Goal: Information Seeking & Learning: Learn about a topic

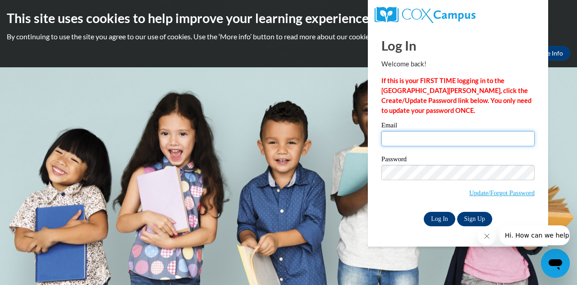
type input "jtorres@sasd.net"
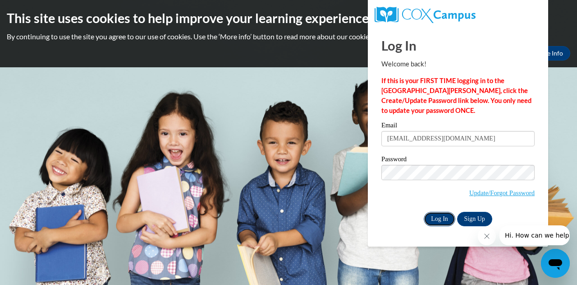
click at [438, 216] on input "Log In" at bounding box center [440, 219] width 32 height 14
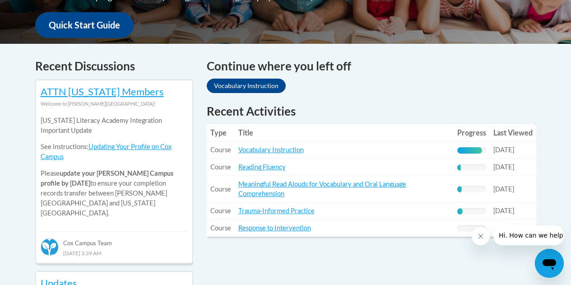
scroll to position [341, 0]
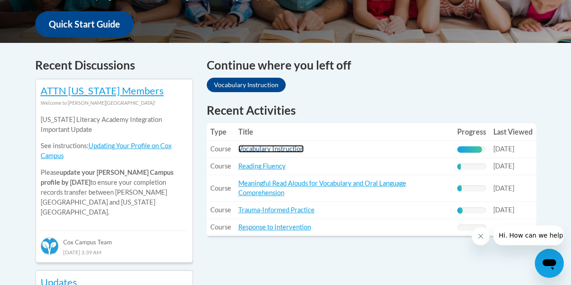
click at [270, 149] on link "Vocabulary Instruction" at bounding box center [270, 149] width 65 height 8
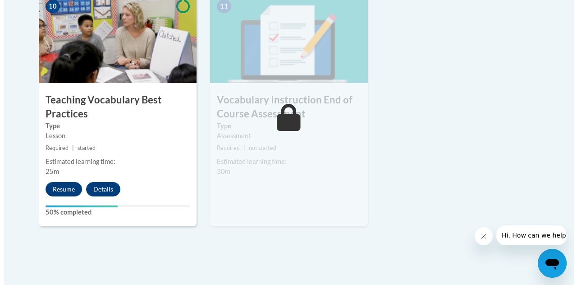
scroll to position [1058, 0]
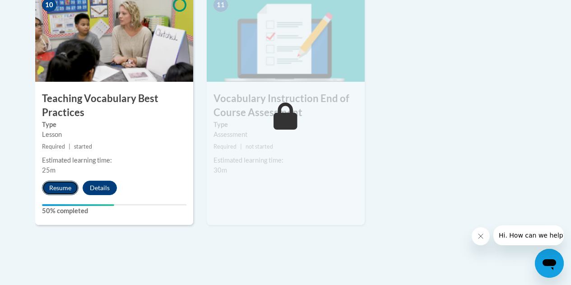
click at [62, 188] on button "Resume" at bounding box center [60, 187] width 37 height 14
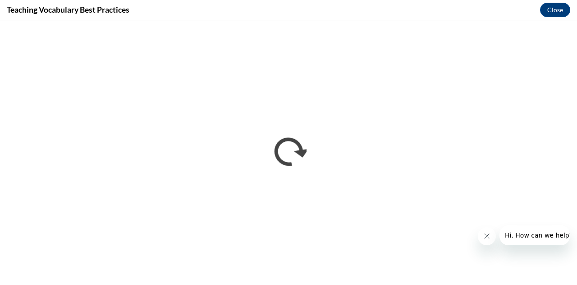
scroll to position [0, 0]
drag, startPoint x: 482, startPoint y: 236, endPoint x: 488, endPoint y: 238, distance: 5.7
click at [488, 238] on icon "Close message from company" at bounding box center [486, 235] width 7 height 7
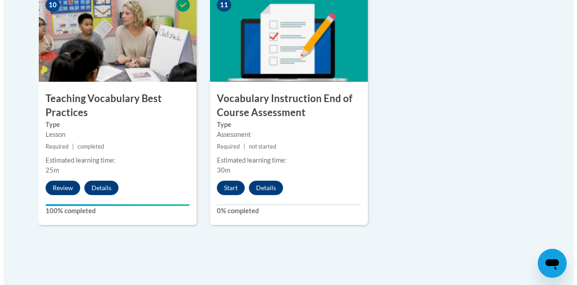
scroll to position [1065, 0]
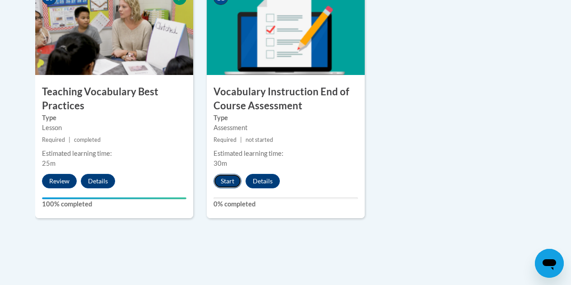
click at [226, 179] on button "Start" at bounding box center [227, 181] width 28 height 14
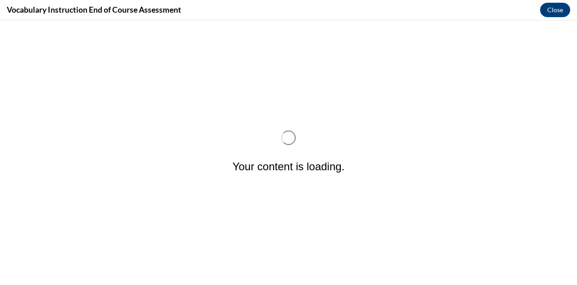
scroll to position [0, 0]
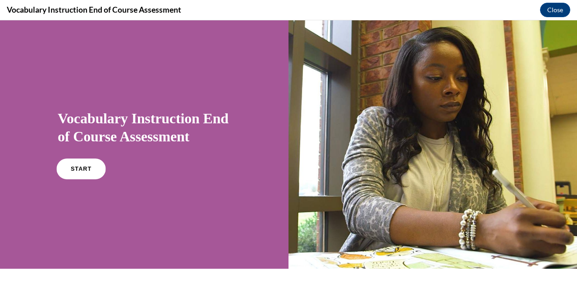
click at [83, 166] on span "START" at bounding box center [81, 169] width 21 height 7
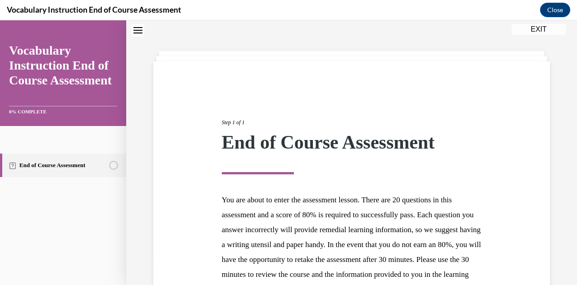
scroll to position [129, 0]
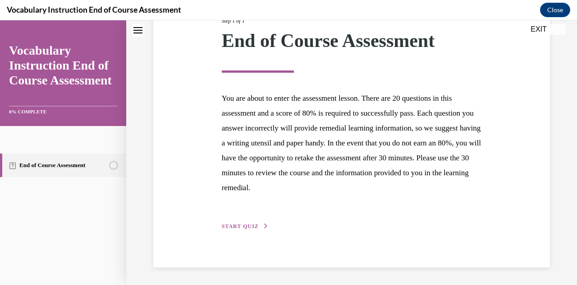
click at [244, 225] on span "START QUIZ" at bounding box center [240, 226] width 37 height 6
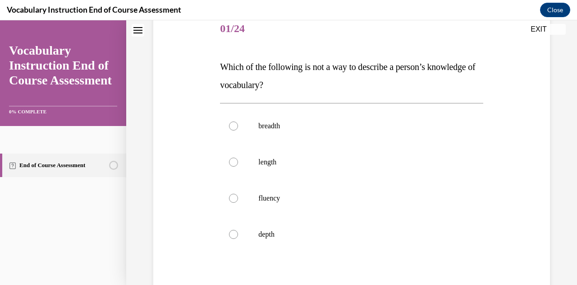
scroll to position [114, 0]
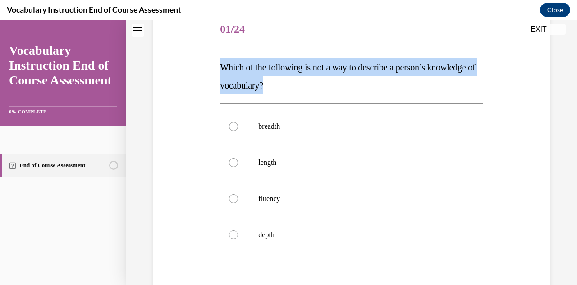
drag, startPoint x: 219, startPoint y: 62, endPoint x: 325, endPoint y: 86, distance: 108.7
click at [325, 86] on div "Question 01/24 Which of the following is not a way to describe a person’s knowl…" at bounding box center [351, 181] width 267 height 366
copy span "Which of the following is not a way to describe a person’s knowledge of vocabul…"
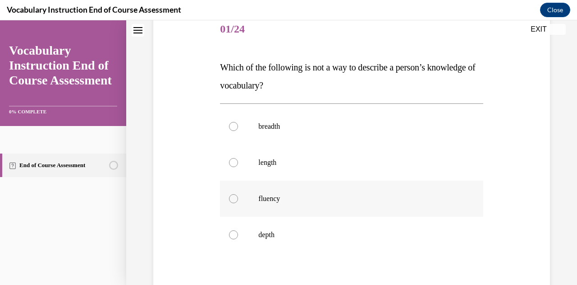
click at [230, 199] on div at bounding box center [233, 198] width 9 height 9
click at [230, 199] on input "fluency" at bounding box center [233, 198] width 9 height 9
radio input "true"
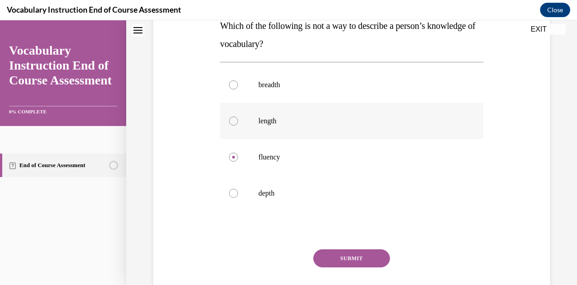
scroll to position [167, 0]
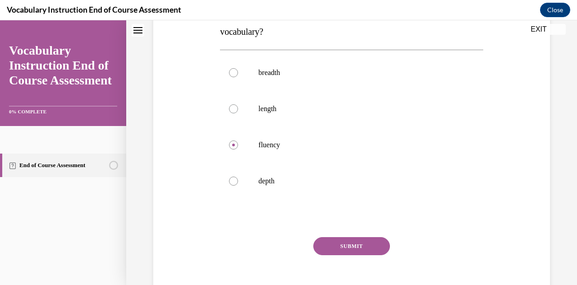
click at [328, 249] on button "SUBMIT" at bounding box center [351, 246] width 77 height 18
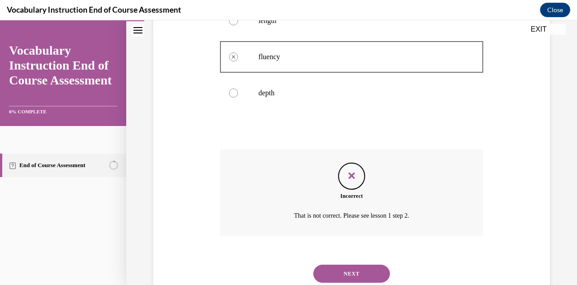
scroll to position [256, 0]
click at [331, 273] on button "NEXT" at bounding box center [351, 273] width 77 height 18
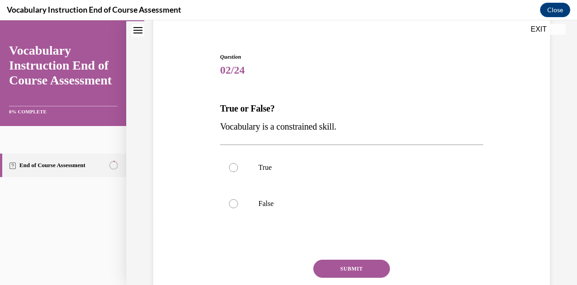
scroll to position [75, 0]
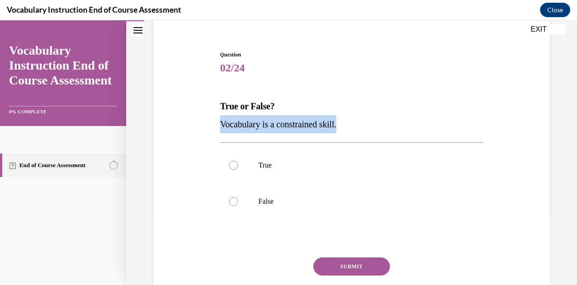
drag, startPoint x: 213, startPoint y: 119, endPoint x: 346, endPoint y: 126, distance: 133.2
click at [346, 126] on div "Question 02/24 True or False? Vocabulary is a constrained skill. True False Inc…" at bounding box center [351, 177] width 401 height 308
copy span "Vocabulary is a constrained skill."
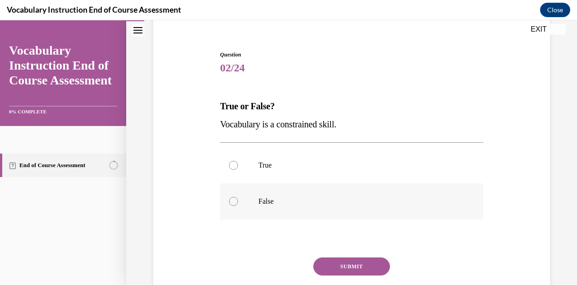
click at [232, 200] on div at bounding box center [233, 201] width 9 height 9
click at [232, 200] on input "False" at bounding box center [233, 201] width 9 height 9
radio input "true"
click at [336, 264] on button "SUBMIT" at bounding box center [351, 266] width 77 height 18
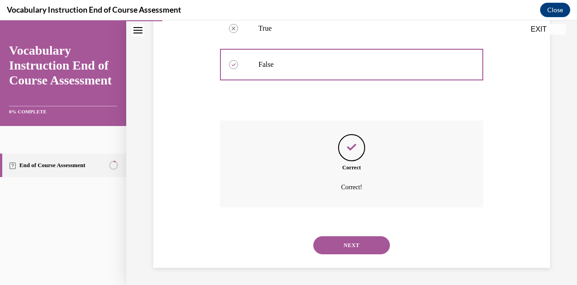
scroll to position [212, 0]
click at [336, 242] on button "NEXT" at bounding box center [351, 244] width 77 height 18
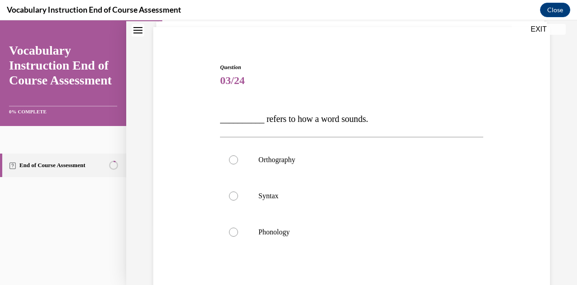
scroll to position [75, 0]
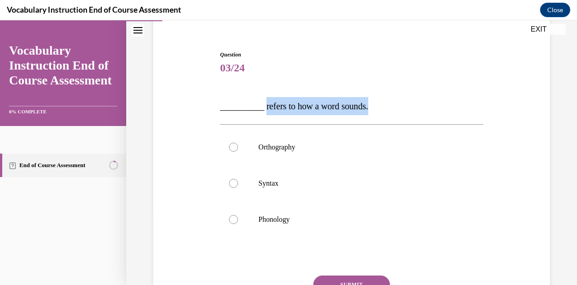
drag, startPoint x: 262, startPoint y: 106, endPoint x: 374, endPoint y: 102, distance: 112.4
click at [374, 102] on p "__________ refers to how a word sounds." at bounding box center [351, 106] width 263 height 18
copy span "refers to how a word sounds."
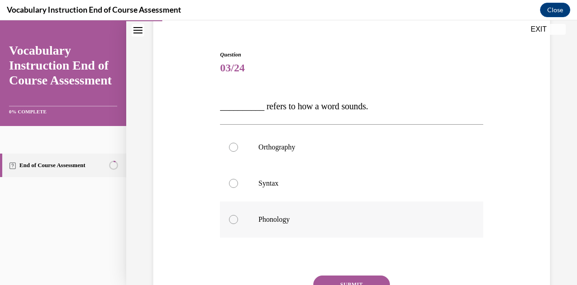
click at [234, 219] on div at bounding box center [233, 219] width 9 height 9
click at [234, 219] on input "Phonology" at bounding box center [233, 219] width 9 height 9
radio input "true"
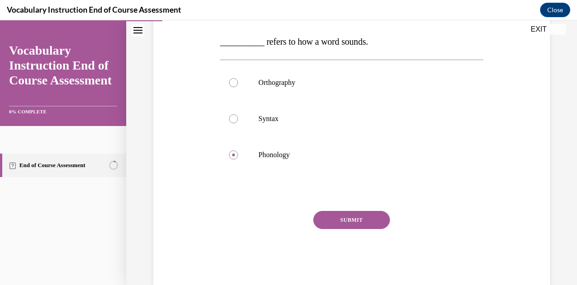
scroll to position [140, 0]
click at [332, 219] on button "SUBMIT" at bounding box center [351, 219] width 77 height 18
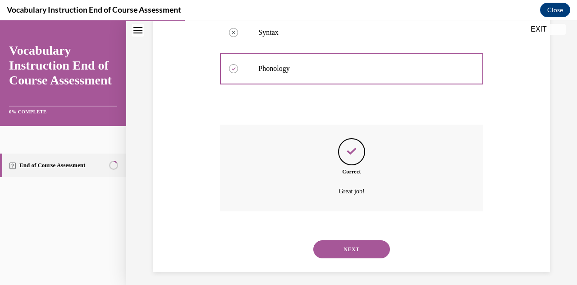
scroll to position [230, 0]
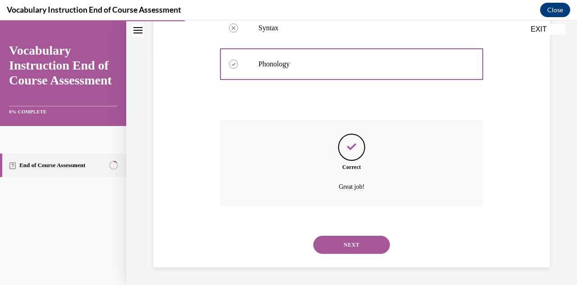
click at [335, 243] on button "NEXT" at bounding box center [351, 244] width 77 height 18
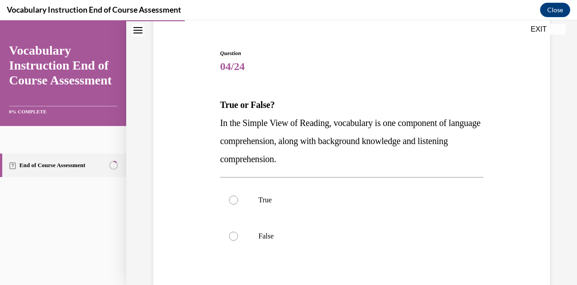
scroll to position [77, 0]
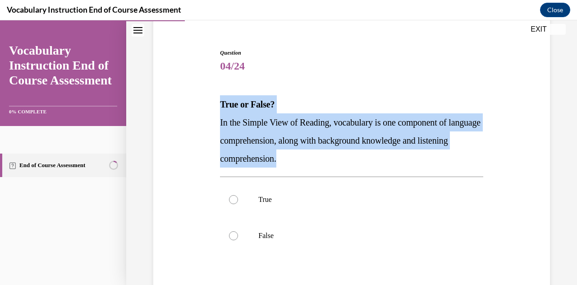
drag, startPoint x: 220, startPoint y: 101, endPoint x: 318, endPoint y: 160, distance: 114.3
click at [318, 160] on div "True or False? In the Simple View of Reading, vocabulary is one component of la…" at bounding box center [351, 131] width 263 height 72
copy div "True or False? In the Simple View of Reading, vocabulary is one component of la…"
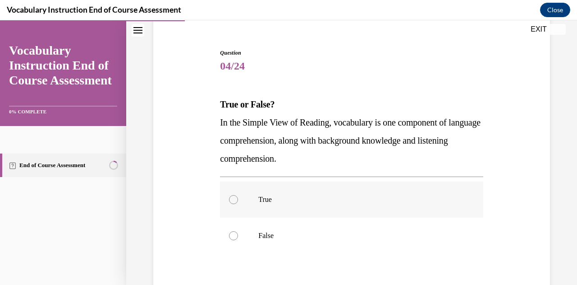
click at [233, 198] on div at bounding box center [233, 199] width 9 height 9
click at [233, 198] on input "True" at bounding box center [233, 199] width 9 height 9
radio input "true"
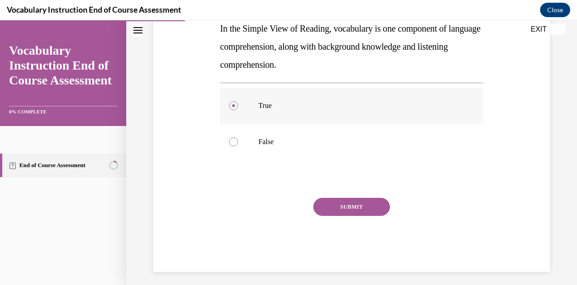
scroll to position [172, 0]
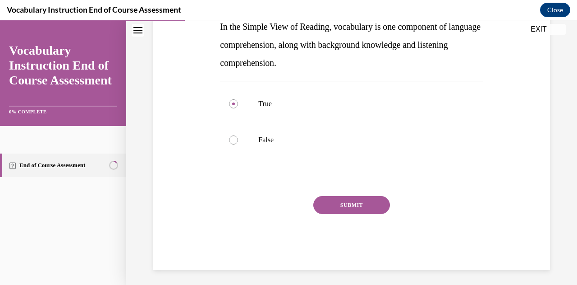
click at [336, 203] on button "SUBMIT" at bounding box center [351, 205] width 77 height 18
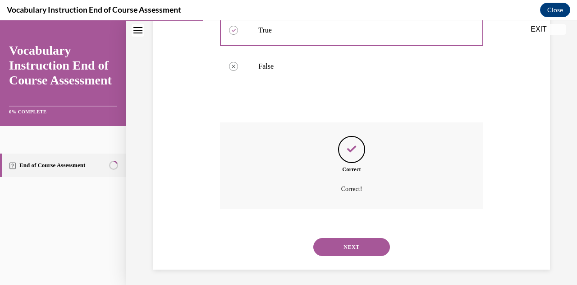
scroll to position [248, 0]
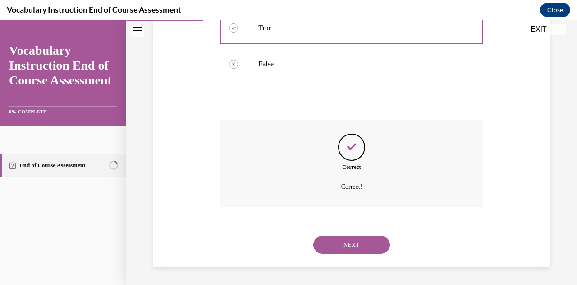
click at [327, 240] on button "NEXT" at bounding box center [351, 244] width 77 height 18
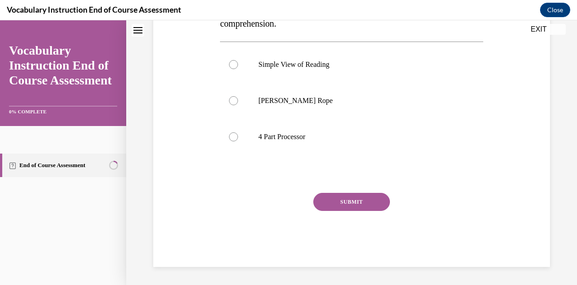
scroll to position [0, 0]
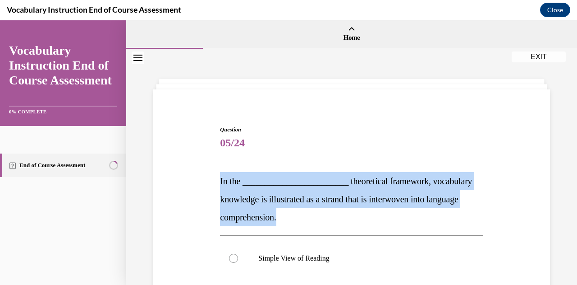
drag, startPoint x: 220, startPoint y: 179, endPoint x: 322, endPoint y: 215, distance: 108.8
click at [322, 215] on p "In the ________________________ theoretical framework, vocabulary knowledge is …" at bounding box center [351, 199] width 263 height 54
copy span "In the ________________________ theoretical framework, vocabulary knowledge is …"
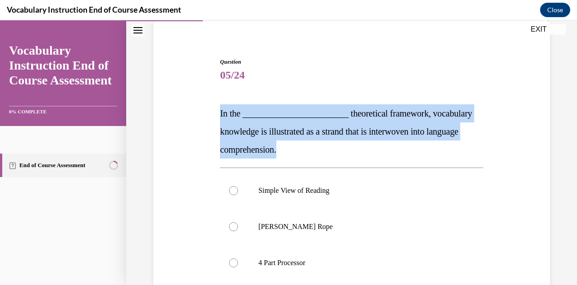
scroll to position [67, 0]
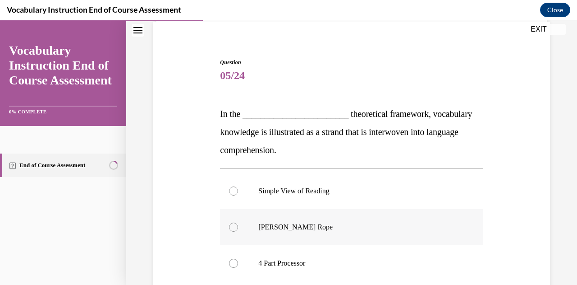
click at [235, 227] on div at bounding box center [233, 226] width 9 height 9
click at [235, 227] on input "Scarborough's Rope" at bounding box center [233, 226] width 9 height 9
radio input "true"
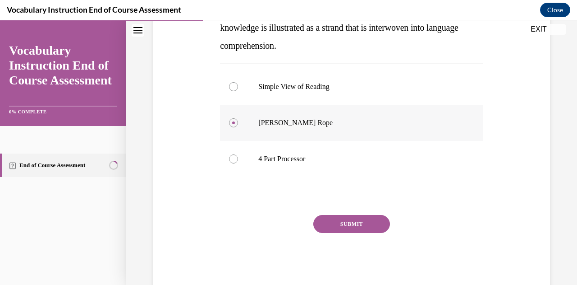
scroll to position [176, 0]
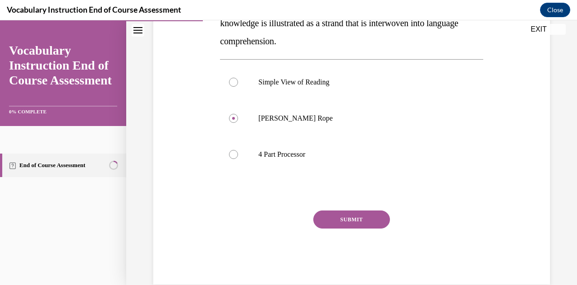
click at [341, 215] on button "SUBMIT" at bounding box center [351, 219] width 77 height 18
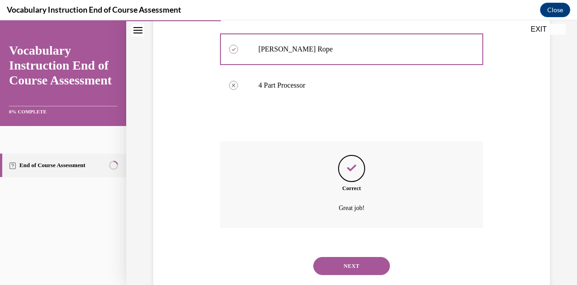
scroll to position [266, 0]
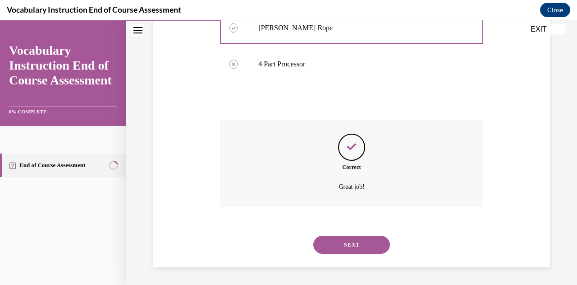
click at [328, 243] on button "NEXT" at bounding box center [351, 244] width 77 height 18
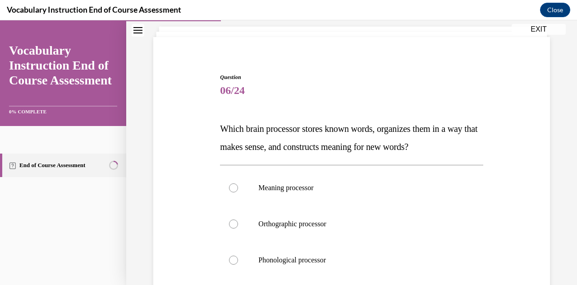
scroll to position [55, 0]
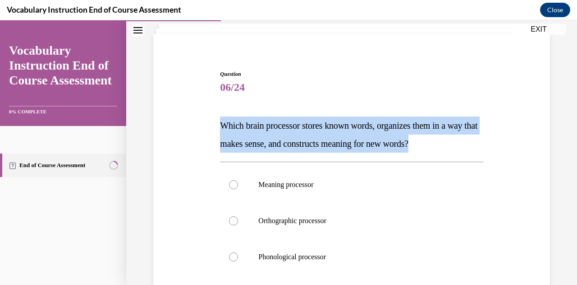
drag, startPoint x: 219, startPoint y: 127, endPoint x: 465, endPoint y: 142, distance: 247.1
click at [465, 142] on p "Which brain processor stores known words, organizes them in a way that makes se…" at bounding box center [351, 134] width 263 height 36
copy span "Which brain processor stores known words, organizes them in a way that makes se…"
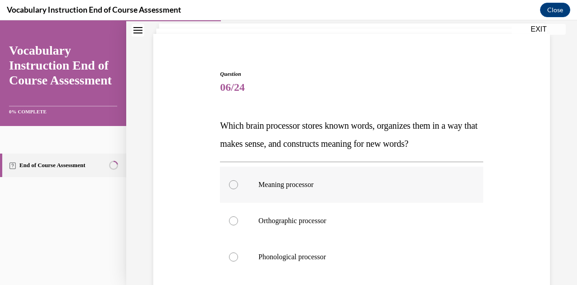
click at [235, 184] on div at bounding box center [233, 184] width 9 height 9
click at [235, 184] on input "Meaning processor" at bounding box center [233, 184] width 9 height 9
radio input "true"
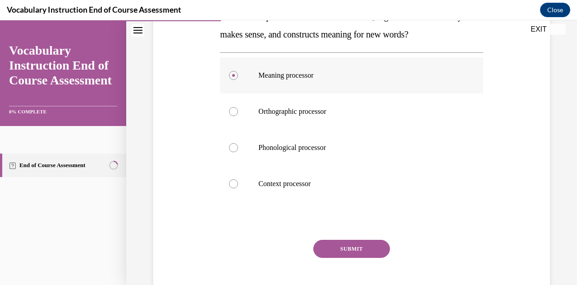
scroll to position [165, 0]
click at [327, 248] on button "SUBMIT" at bounding box center [351, 248] width 77 height 18
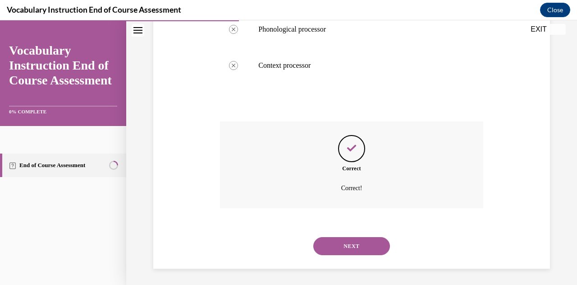
scroll to position [284, 0]
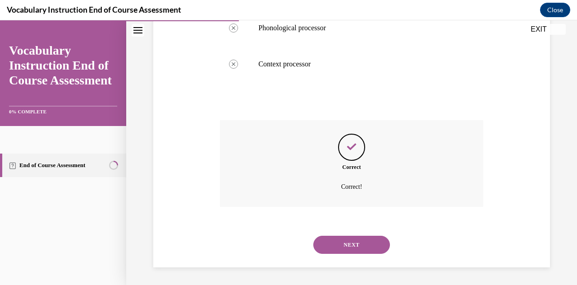
click at [329, 247] on button "NEXT" at bounding box center [351, 244] width 77 height 18
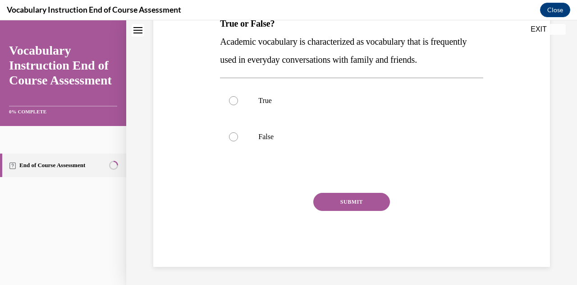
scroll to position [0, 0]
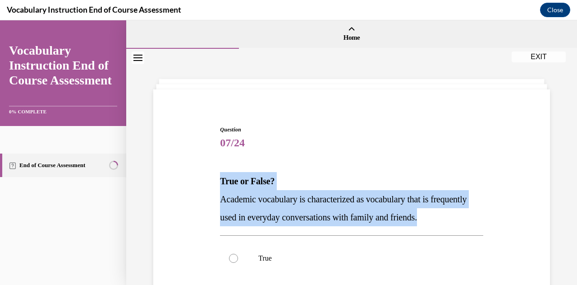
drag, startPoint x: 217, startPoint y: 177, endPoint x: 481, endPoint y: 219, distance: 266.8
click at [481, 219] on div "Question 07/24 True or False? Academic vocabulary is characterized as vocabular…" at bounding box center [351, 261] width 401 height 326
copy div "True or False? Academic vocabulary is characterized as vocabulary that is frequ…"
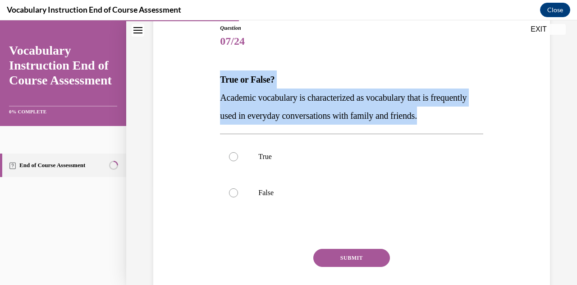
scroll to position [102, 0]
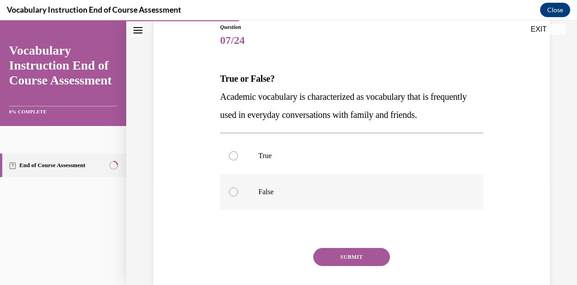
click at [236, 190] on div at bounding box center [233, 191] width 9 height 9
click at [236, 190] on input "False" at bounding box center [233, 191] width 9 height 9
radio input "true"
click at [332, 260] on button "SUBMIT" at bounding box center [351, 257] width 77 height 18
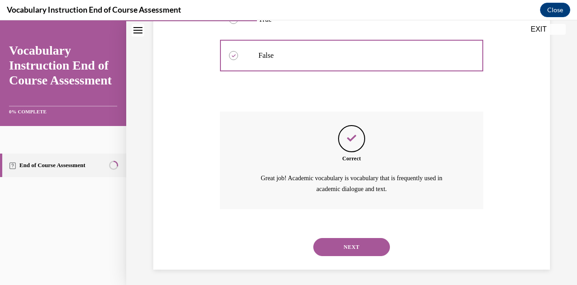
scroll to position [241, 0]
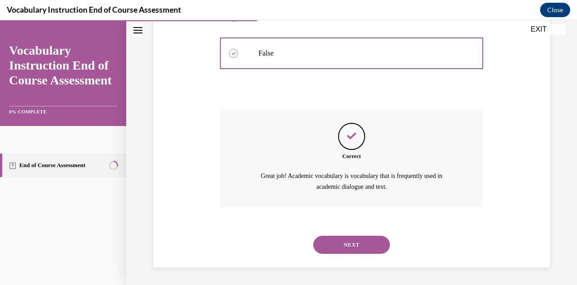
click at [333, 242] on button "NEXT" at bounding box center [351, 244] width 77 height 18
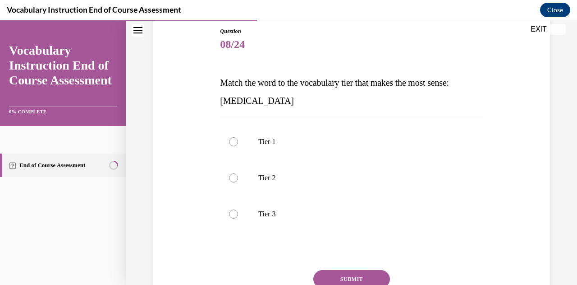
scroll to position [98, 0]
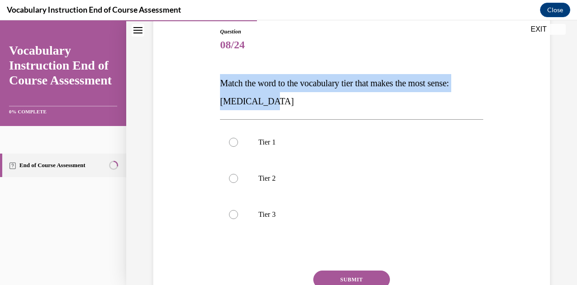
drag, startPoint x: 218, startPoint y: 80, endPoint x: 273, endPoint y: 104, distance: 60.2
click at [273, 104] on div "Question 08/24 Match the word to the vocabulary tier that makes the most sense:…" at bounding box center [351, 179] width 267 height 330
copy span "Match the word to the vocabulary tier that makes the most sense: anaphylaxis"
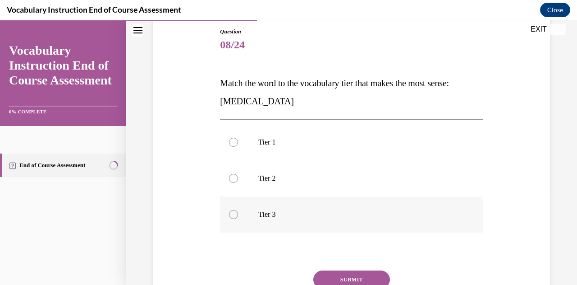
click at [231, 214] on div at bounding box center [233, 214] width 9 height 9
click at [231, 214] on input "Tier 3" at bounding box center [233, 214] width 9 height 9
radio input "true"
click at [329, 279] on button "SUBMIT" at bounding box center [351, 279] width 77 height 18
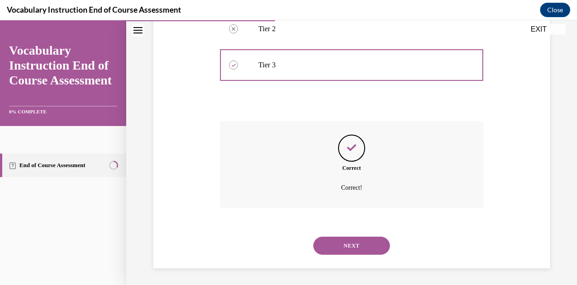
scroll to position [248, 0]
click at [331, 240] on button "NEXT" at bounding box center [351, 244] width 77 height 18
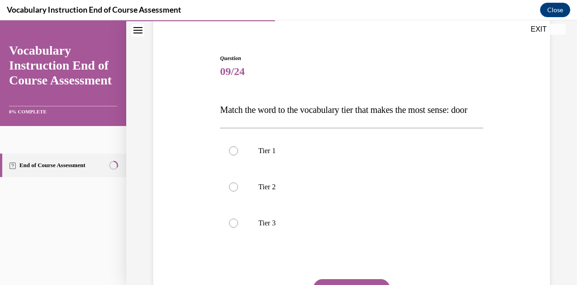
scroll to position [72, 0]
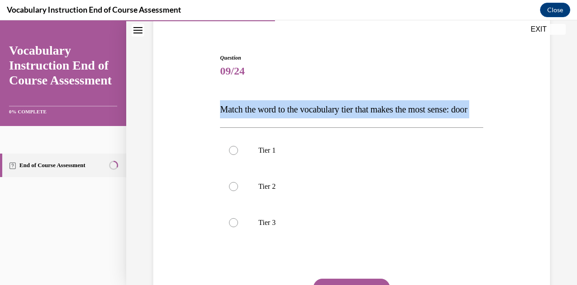
drag, startPoint x: 216, startPoint y: 105, endPoint x: 253, endPoint y: 137, distance: 49.6
click at [253, 137] on div "Question 09/24 Match the word to the vocabulary tier that makes the most sense:…" at bounding box center [351, 190] width 401 height 326
copy div "Match the word to the vocabulary tier that makes the most sense: door"
click at [231, 155] on div at bounding box center [233, 150] width 9 height 9
click at [231, 155] on input "Tier 1" at bounding box center [233, 150] width 9 height 9
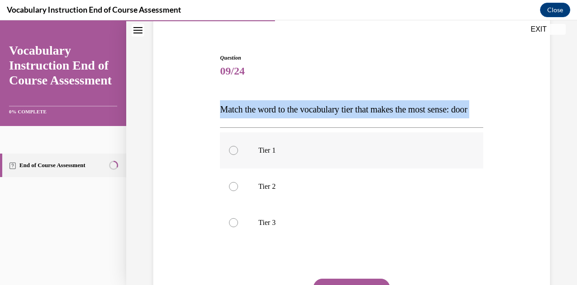
radio input "true"
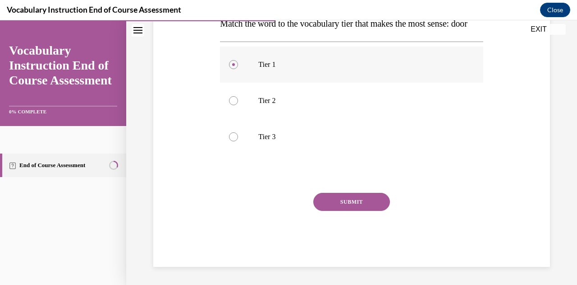
scroll to position [161, 0]
click at [329, 211] on button "SUBMIT" at bounding box center [351, 202] width 77 height 18
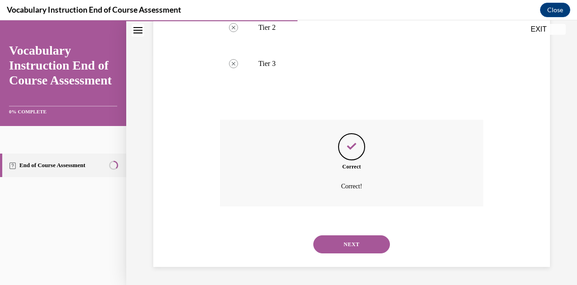
scroll to position [248, 0]
click at [326, 242] on button "NEXT" at bounding box center [351, 244] width 77 height 18
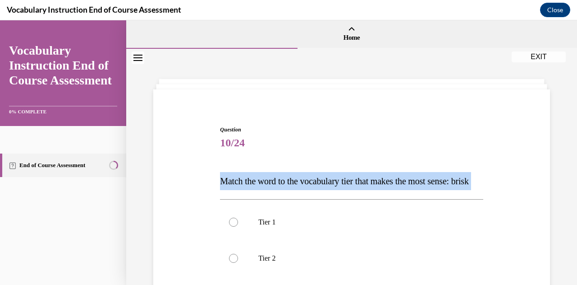
drag, startPoint x: 216, startPoint y: 179, endPoint x: 250, endPoint y: 208, distance: 44.5
click at [250, 208] on div "Question 10/24 Match the word to the vocabulary tier that makes the most sense:…" at bounding box center [351, 261] width 401 height 326
copy div "Match the word to the vocabulary tier that makes the most sense: brisk"
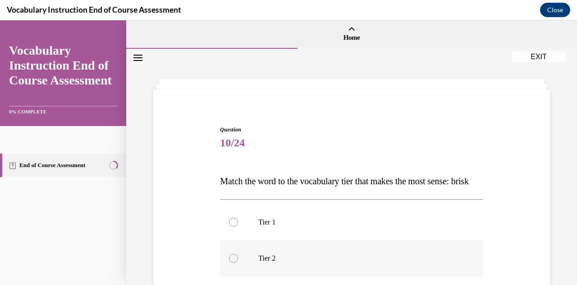
click at [229, 262] on div at bounding box center [233, 257] width 9 height 9
click at [229, 262] on input "Tier 2" at bounding box center [233, 257] width 9 height 9
radio input "true"
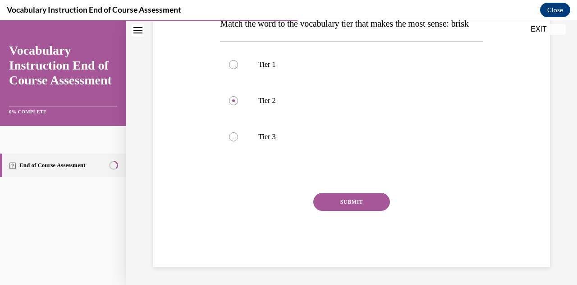
click at [336, 200] on button "SUBMIT" at bounding box center [351, 202] width 77 height 18
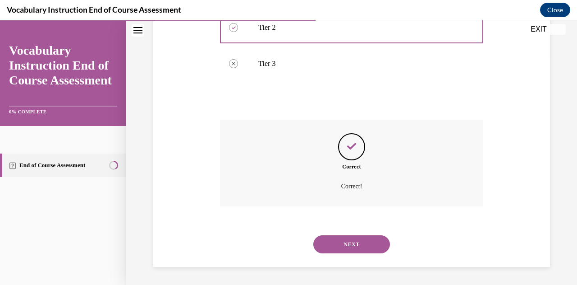
scroll to position [248, 0]
click at [321, 242] on button "NEXT" at bounding box center [351, 244] width 77 height 18
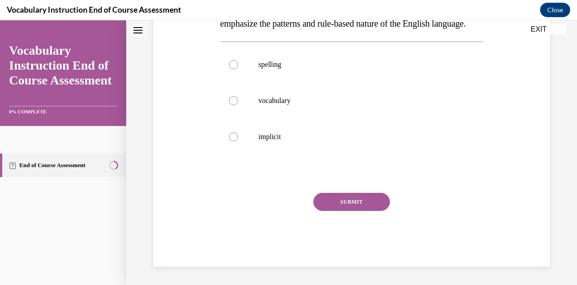
scroll to position [0, 0]
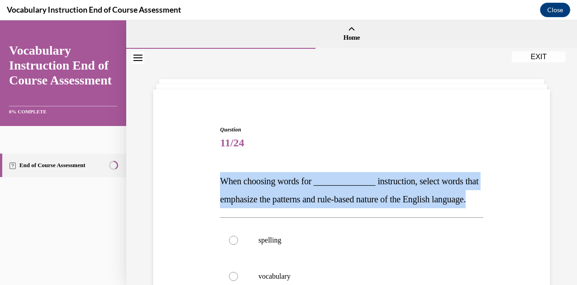
drag, startPoint x: 218, startPoint y: 178, endPoint x: 267, endPoint y: 221, distance: 65.3
click at [267, 221] on div "Question 11/24 When choosing words for ______________ instruction, select words…" at bounding box center [351, 277] width 267 height 330
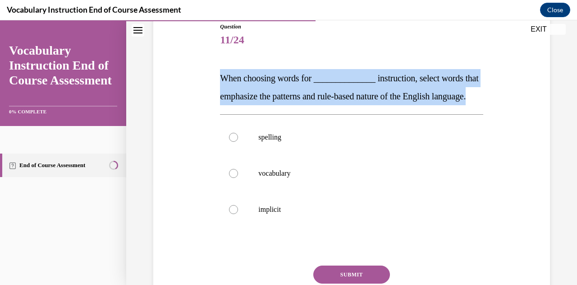
scroll to position [120, 0]
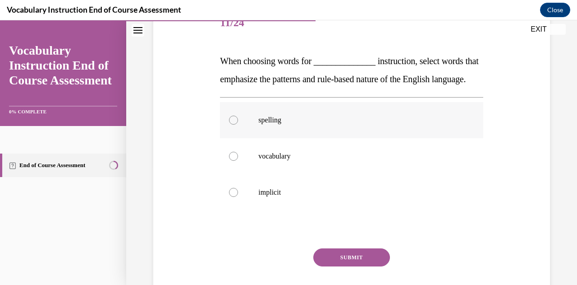
click at [235, 124] on div at bounding box center [233, 119] width 9 height 9
click at [235, 124] on input "spelling" at bounding box center [233, 119] width 9 height 9
radio input "true"
click at [326, 266] on button "SUBMIT" at bounding box center [351, 257] width 77 height 18
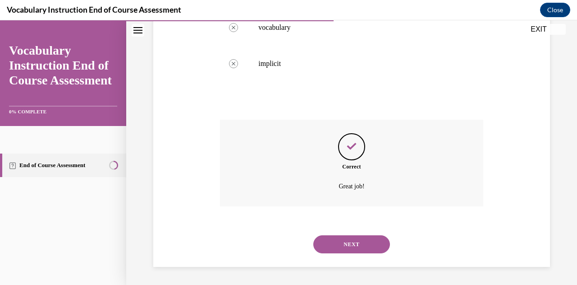
scroll to position [266, 0]
click at [333, 240] on button "NEXT" at bounding box center [351, 244] width 77 height 18
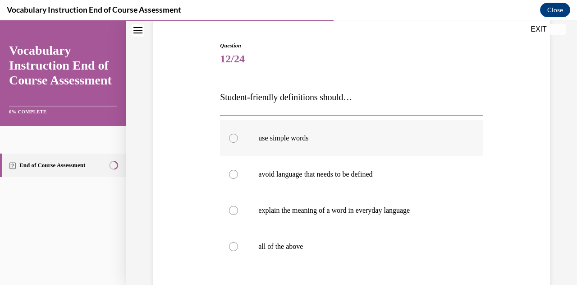
scroll to position [85, 0]
click at [233, 246] on div at bounding box center [233, 245] width 9 height 9
click at [233, 246] on input "all of the above" at bounding box center [233, 245] width 9 height 9
radio input "true"
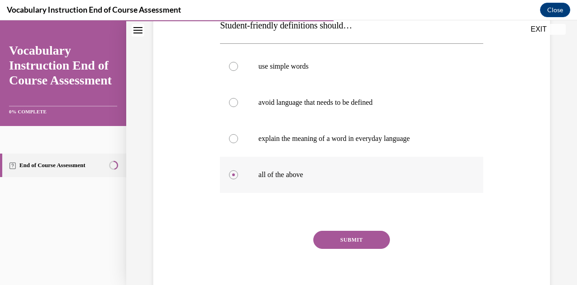
scroll to position [157, 0]
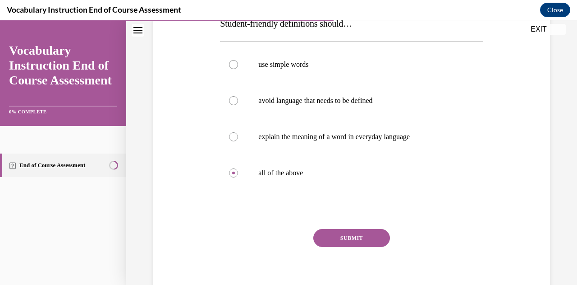
click at [336, 244] on button "SUBMIT" at bounding box center [351, 238] width 77 height 18
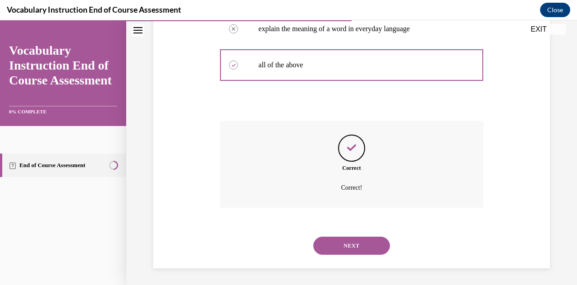
scroll to position [266, 0]
click at [331, 241] on button "NEXT" at bounding box center [351, 244] width 77 height 18
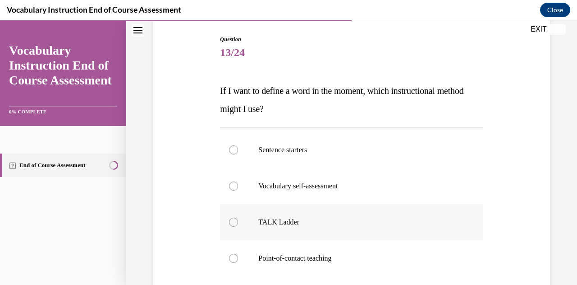
scroll to position [90, 0]
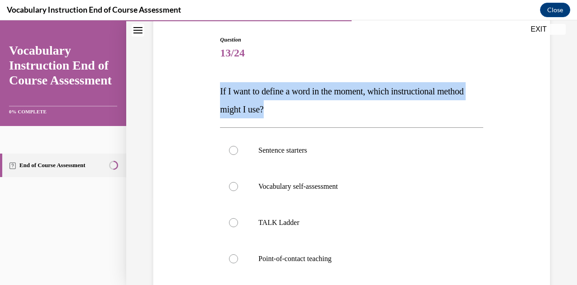
drag, startPoint x: 218, startPoint y: 85, endPoint x: 305, endPoint y: 110, distance: 90.5
click at [305, 110] on div "Question 13/24 If I want to define a word in the moment, which instructional me…" at bounding box center [351, 205] width 267 height 366
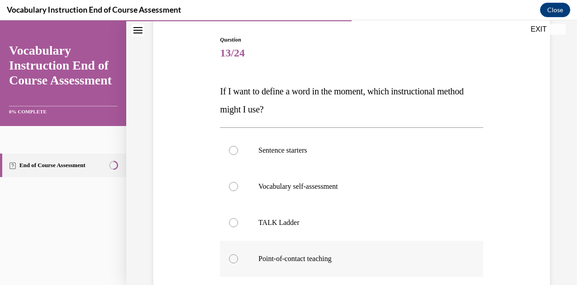
click at [234, 262] on div at bounding box center [233, 258] width 9 height 9
click at [234, 262] on input "Point-of-contact teaching" at bounding box center [233, 258] width 9 height 9
radio input "true"
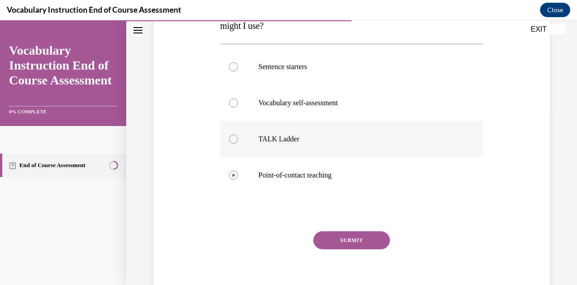
scroll to position [175, 0]
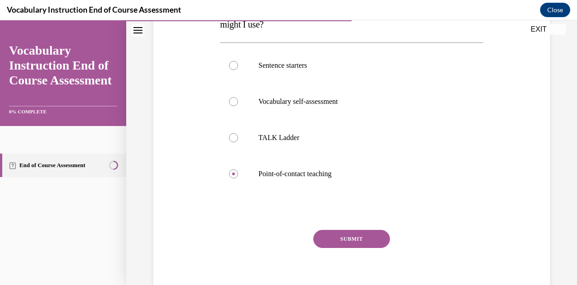
click at [327, 231] on button "SUBMIT" at bounding box center [351, 239] width 77 height 18
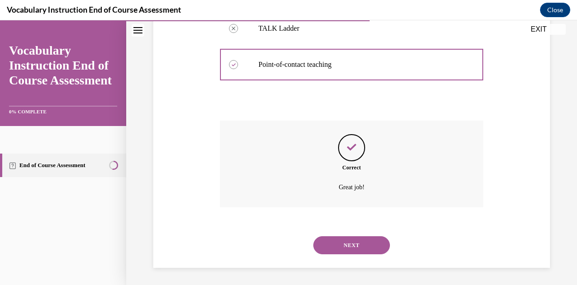
scroll to position [284, 0]
click at [329, 239] on button "NEXT" at bounding box center [351, 244] width 77 height 18
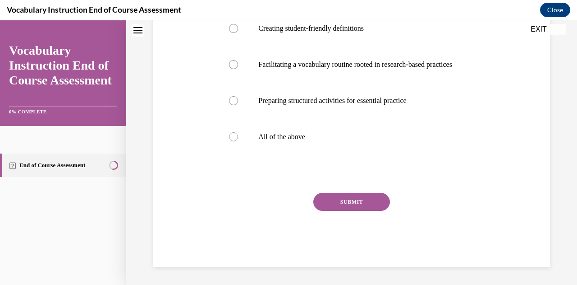
scroll to position [0, 0]
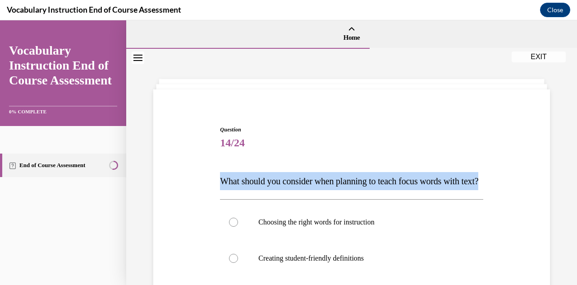
drag, startPoint x: 217, startPoint y: 180, endPoint x: 265, endPoint y: 196, distance: 49.9
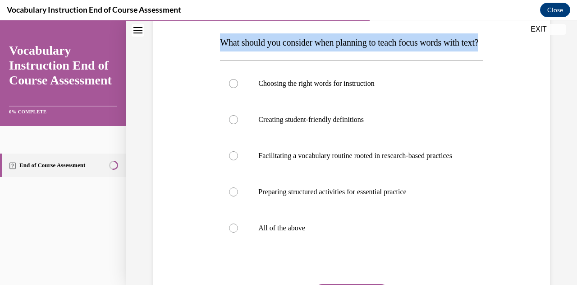
scroll to position [139, 0]
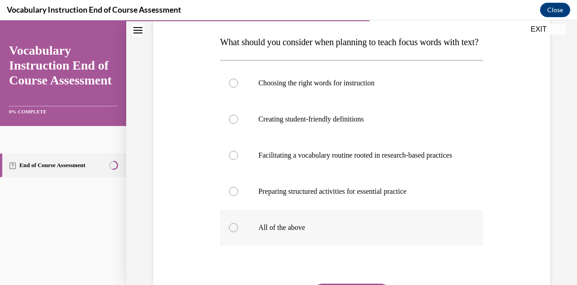
click at [230, 232] on div at bounding box center [233, 227] width 9 height 9
click at [230, 232] on input "All of the above" at bounding box center [233, 227] width 9 height 9
radio input "true"
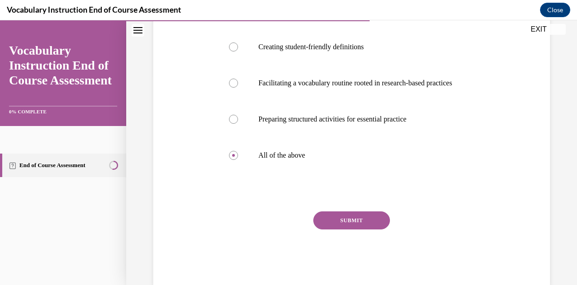
click at [334, 229] on button "SUBMIT" at bounding box center [351, 220] width 77 height 18
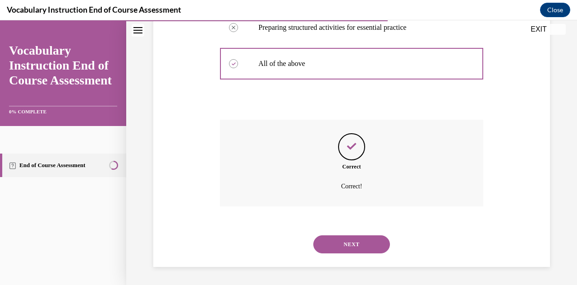
scroll to position [329, 0]
click at [334, 247] on button "NEXT" at bounding box center [351, 244] width 77 height 18
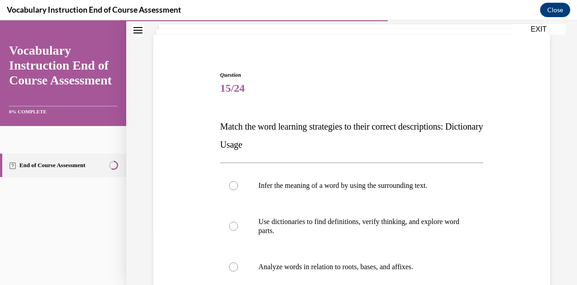
scroll to position [61, 0]
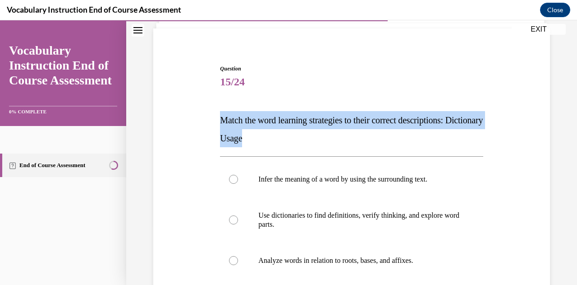
drag, startPoint x: 219, startPoint y: 117, endPoint x: 285, endPoint y: 135, distance: 68.6
click at [285, 135] on div "Question 15/24 Match the word learning strategies to their correct descriptions…" at bounding box center [351, 220] width 267 height 339
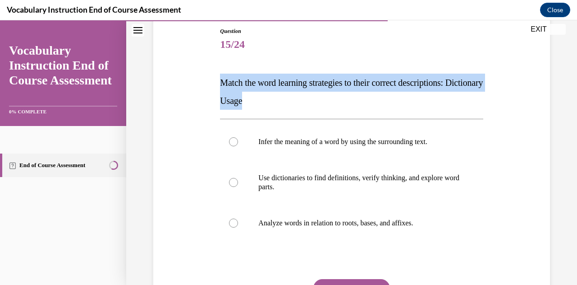
scroll to position [99, 0]
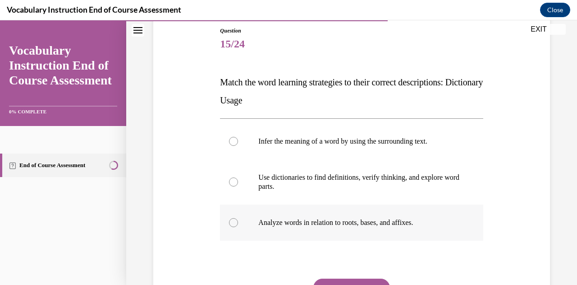
click at [436, 221] on p "Analyze words in relation to roots, bases, and affixes." at bounding box center [359, 222] width 202 height 9
click at [238, 221] on input "Analyze words in relation to roots, bases, and affixes." at bounding box center [233, 222] width 9 height 9
radio input "true"
drag, startPoint x: 441, startPoint y: 251, endPoint x: 393, endPoint y: 120, distance: 139.1
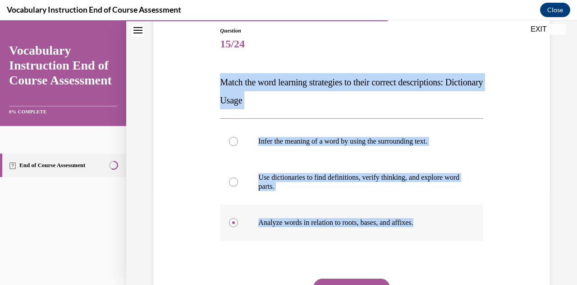
drag, startPoint x: 393, startPoint y: 120, endPoint x: 434, endPoint y: 227, distance: 114.8
click at [434, 227] on div "Question 15/24 Match the word learning strategies to their correct descriptions…" at bounding box center [351, 176] width 401 height 353
click at [200, 109] on div "Question 15/24 Match the word learning strategies to their correct descriptions…" at bounding box center [351, 176] width 401 height 353
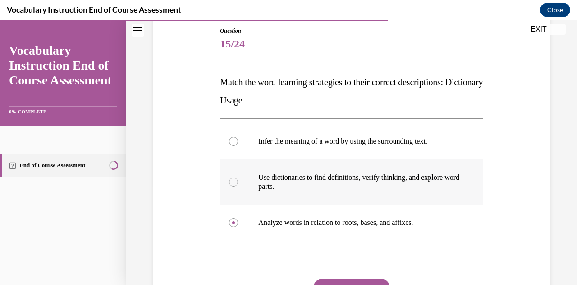
click at [232, 180] on div at bounding box center [233, 181] width 9 height 9
click at [232, 180] on input "Use dictionaries to find definitions, verify thinking, and explore word parts." at bounding box center [233, 181] width 9 height 9
radio input "true"
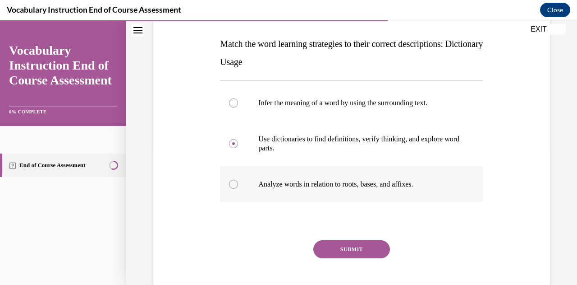
scroll to position [138, 0]
click at [329, 248] on button "SUBMIT" at bounding box center [351, 248] width 77 height 18
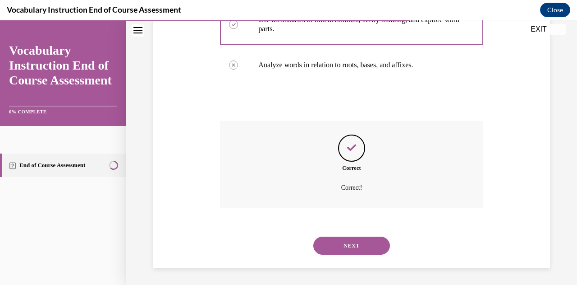
scroll to position [257, 0]
click at [329, 248] on button "NEXT" at bounding box center [351, 244] width 77 height 18
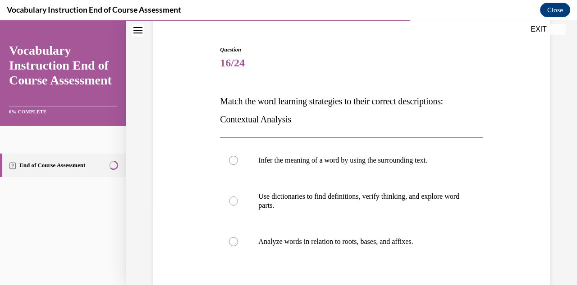
scroll to position [80, 0]
click at [232, 166] on label "Infer the meaning of a word by using the surrounding text." at bounding box center [351, 160] width 263 height 36
click at [232, 164] on input "Infer the meaning of a word by using the surrounding text." at bounding box center [233, 159] width 9 height 9
radio input "true"
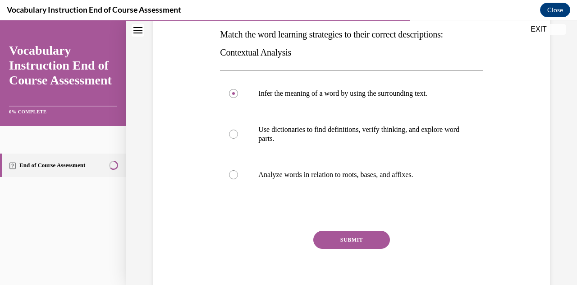
scroll to position [147, 0]
click at [323, 238] on button "SUBMIT" at bounding box center [351, 239] width 77 height 18
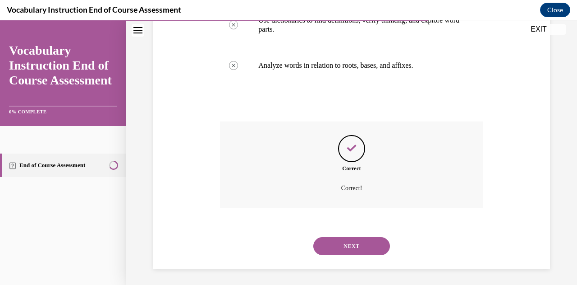
scroll to position [257, 0]
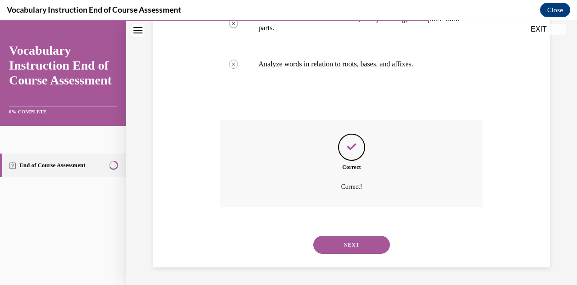
click at [327, 244] on button "NEXT" at bounding box center [351, 244] width 77 height 18
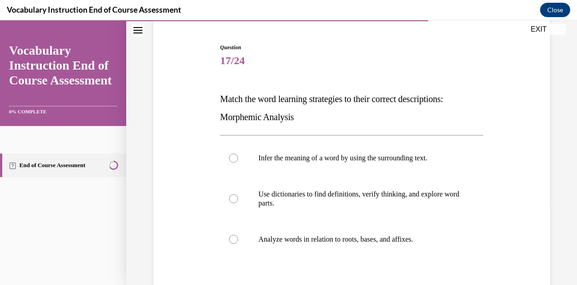
scroll to position [81, 0]
click at [235, 239] on div at bounding box center [233, 239] width 9 height 9
click at [235, 239] on input "Analyze words in relation to roots, bases, and affixes." at bounding box center [233, 239] width 9 height 9
radio input "true"
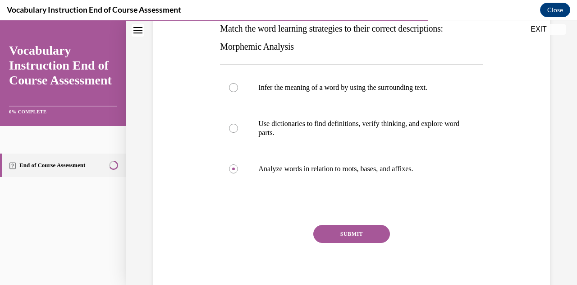
click at [329, 230] on button "SUBMIT" at bounding box center [351, 234] width 77 height 18
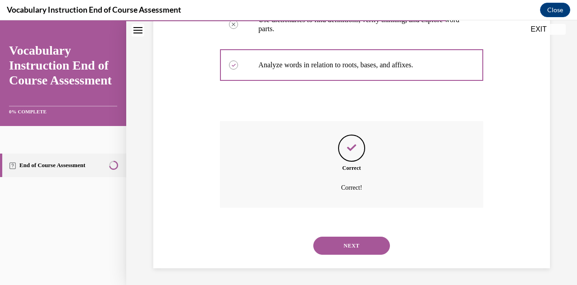
scroll to position [257, 0]
click at [331, 240] on button "NEXT" at bounding box center [351, 244] width 77 height 18
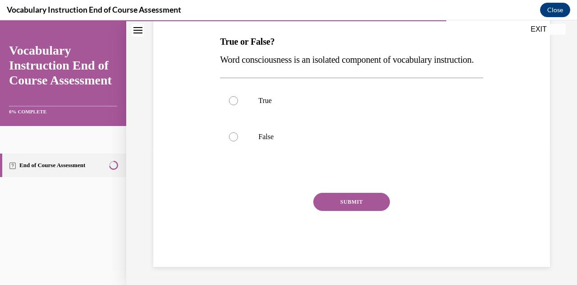
scroll to position [152, 0]
drag, startPoint x: 219, startPoint y: 24, endPoint x: 269, endPoint y: 70, distance: 67.7
click at [269, 69] on div "True or False? Word consciousness is an isolated component of vocabulary instru…" at bounding box center [351, 50] width 263 height 36
click at [232, 141] on div at bounding box center [233, 136] width 9 height 9
click at [232, 141] on input "False" at bounding box center [233, 136] width 9 height 9
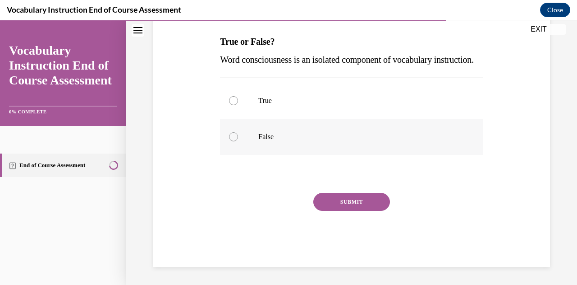
radio input "true"
click at [322, 207] on button "SUBMIT" at bounding box center [351, 202] width 77 height 18
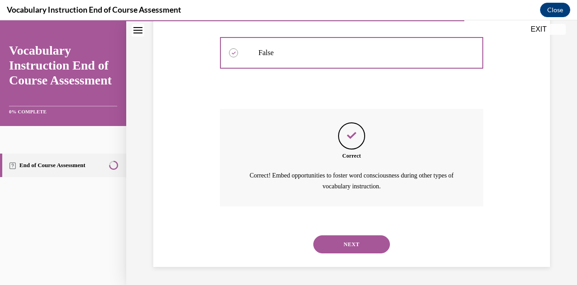
scroll to position [241, 0]
click at [322, 241] on button "NEXT" at bounding box center [351, 244] width 77 height 18
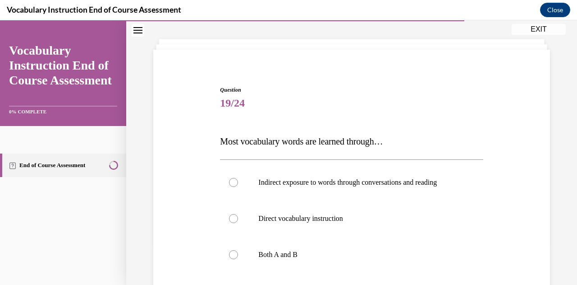
scroll to position [46, 0]
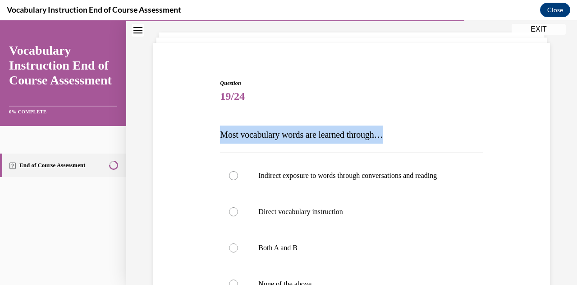
drag, startPoint x: 215, startPoint y: 130, endPoint x: 399, endPoint y: 129, distance: 184.0
click at [399, 129] on div "Question 19/24 Most vocabulary words are learned through… Indirect exposure to …" at bounding box center [351, 233] width 401 height 362
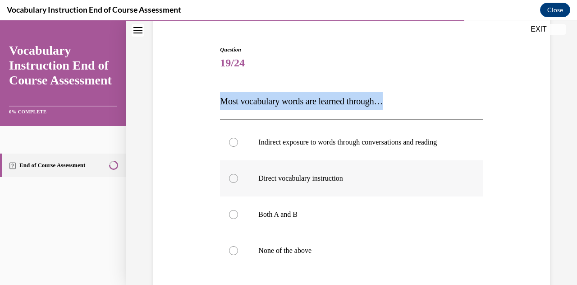
scroll to position [82, 0]
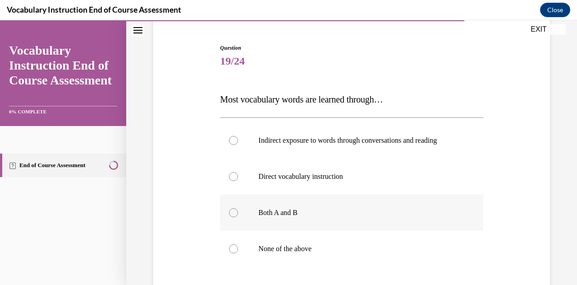
click at [231, 213] on div at bounding box center [233, 212] width 9 height 9
click at [231, 213] on input "Both A and B" at bounding box center [233, 212] width 9 height 9
radio input "true"
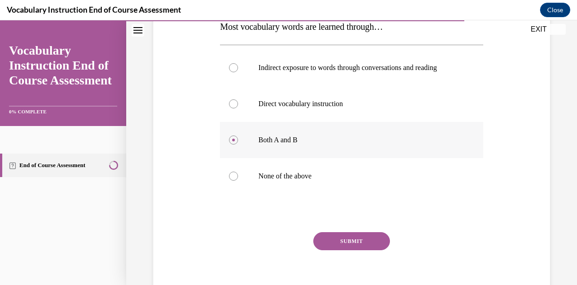
scroll to position [155, 0]
click at [341, 237] on button "SUBMIT" at bounding box center [351, 240] width 77 height 18
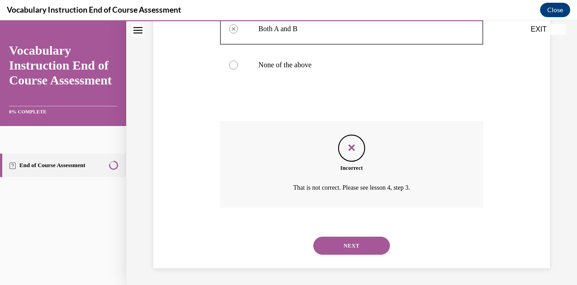
scroll to position [266, 0]
click at [335, 243] on button "NEXT" at bounding box center [351, 244] width 77 height 18
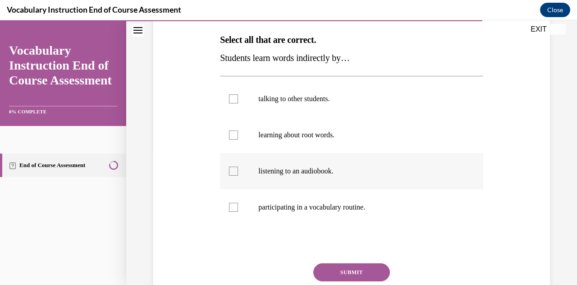
scroll to position [107, 0]
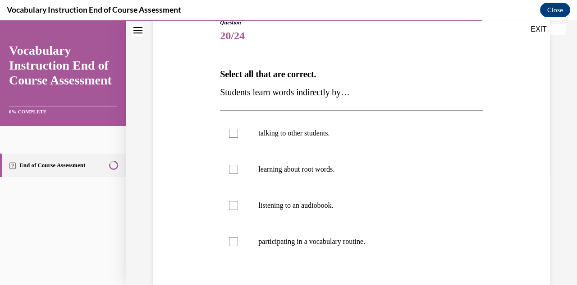
drag, startPoint x: 220, startPoint y: 92, endPoint x: 344, endPoint y: 85, distance: 124.2
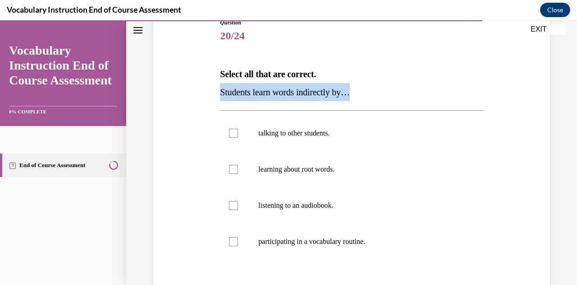
drag, startPoint x: 344, startPoint y: 85, endPoint x: 360, endPoint y: 93, distance: 18.2
click at [360, 93] on div "Question 20/24 Select all that are correct. Students learn words indirectly by……" at bounding box center [351, 181] width 401 height 380
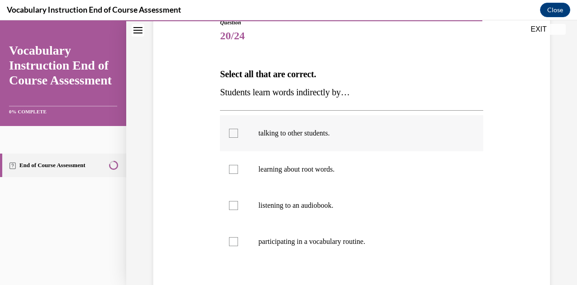
click at [236, 130] on div at bounding box center [233, 133] width 9 height 9
click at [236, 130] on input "talking to other students." at bounding box center [233, 133] width 9 height 9
checkbox input "true"
click at [233, 200] on label "listening to an audiobook." at bounding box center [351, 205] width 263 height 36
click at [233, 201] on input "listening to an audiobook." at bounding box center [233, 205] width 9 height 9
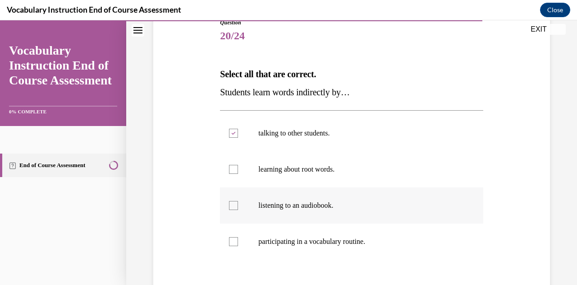
checkbox input "true"
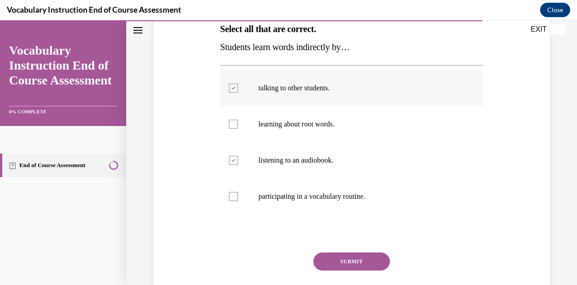
scroll to position [151, 0]
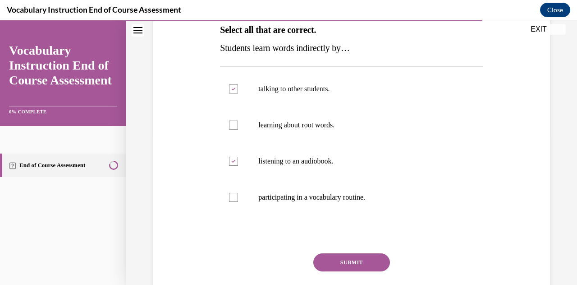
click at [328, 267] on button "SUBMIT" at bounding box center [351, 262] width 77 height 18
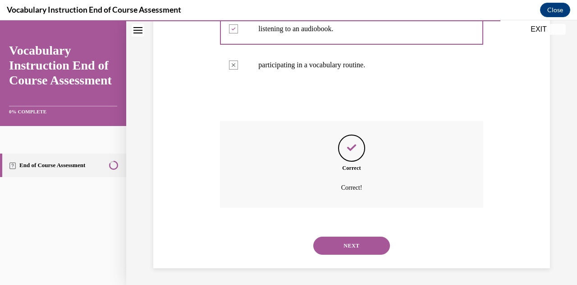
scroll to position [284, 0]
click at [331, 245] on button "NEXT" at bounding box center [351, 244] width 77 height 18
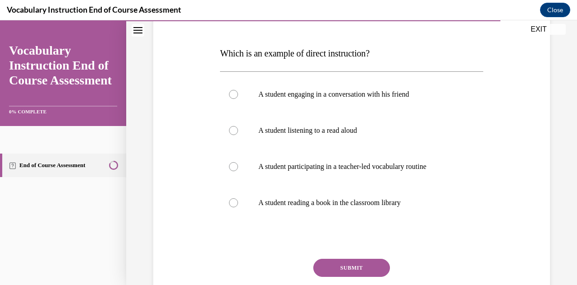
scroll to position [129, 0]
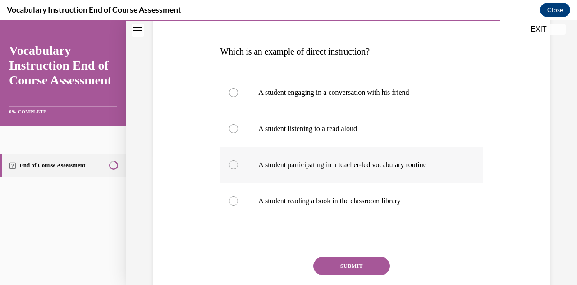
click at [238, 162] on label "A student participating in a teacher-led vocabulary routine" at bounding box center [351, 165] width 263 height 36
click at [238, 162] on input "A student participating in a teacher-led vocabulary routine" at bounding box center [233, 164] width 9 height 9
radio input "true"
click at [327, 264] on button "SUBMIT" at bounding box center [351, 266] width 77 height 18
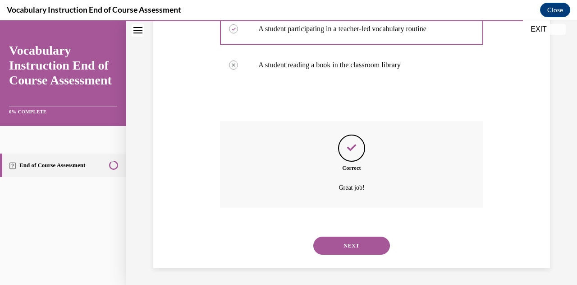
scroll to position [266, 0]
click at [333, 242] on button "NEXT" at bounding box center [351, 244] width 77 height 18
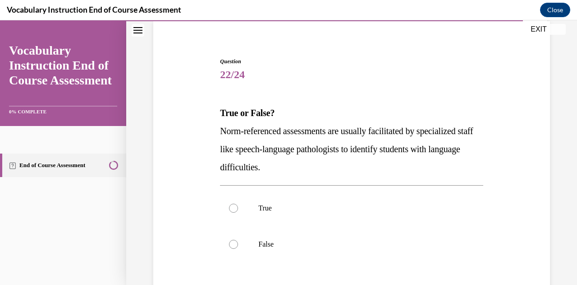
scroll to position [78, 0]
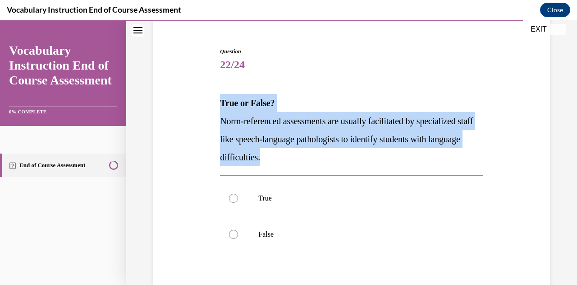
drag, startPoint x: 216, startPoint y: 95, endPoint x: 305, endPoint y: 161, distance: 110.5
click at [305, 161] on div "Question 22/24 True or False? Norm-referenced assessments are usually facilitat…" at bounding box center [351, 192] width 401 height 344
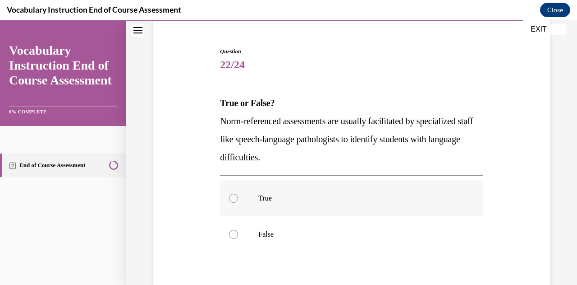
click at [232, 197] on div at bounding box center [233, 197] width 9 height 9
click at [232, 197] on input "True" at bounding box center [233, 197] width 9 height 9
radio input "true"
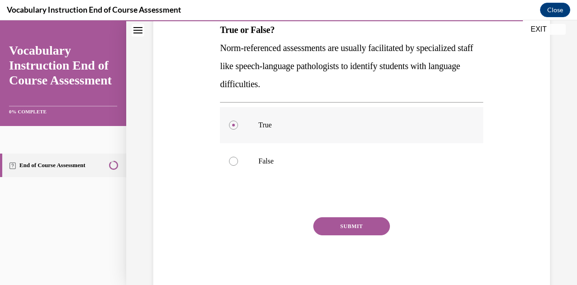
scroll to position [175, 0]
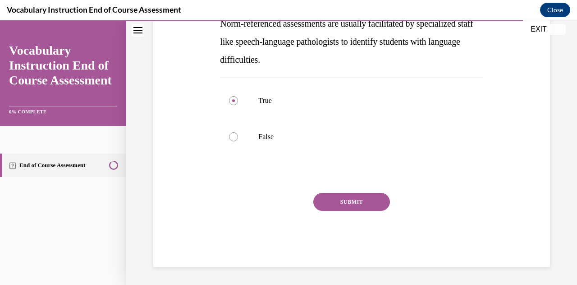
click at [330, 198] on button "SUBMIT" at bounding box center [351, 202] width 77 height 18
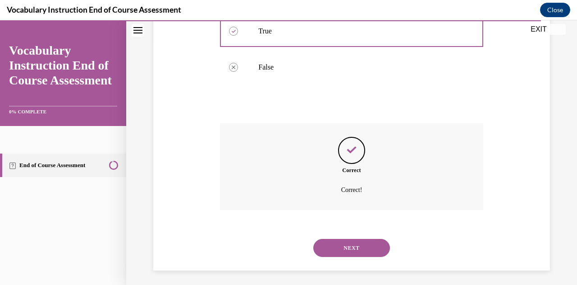
scroll to position [248, 0]
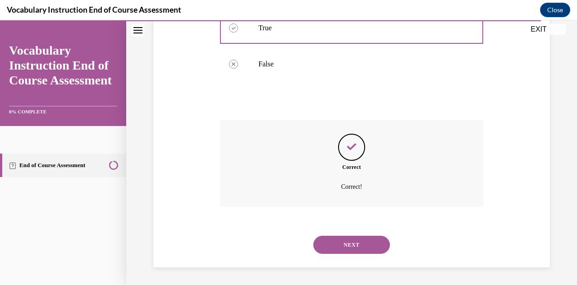
click at [331, 243] on button "NEXT" at bounding box center [351, 244] width 77 height 18
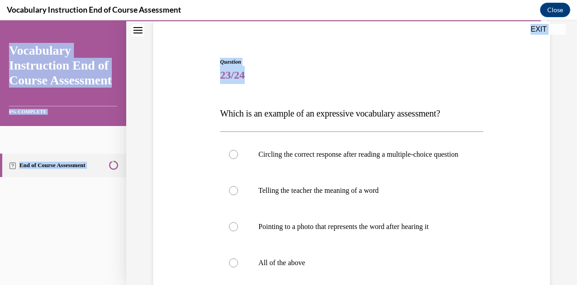
scroll to position [0, 0]
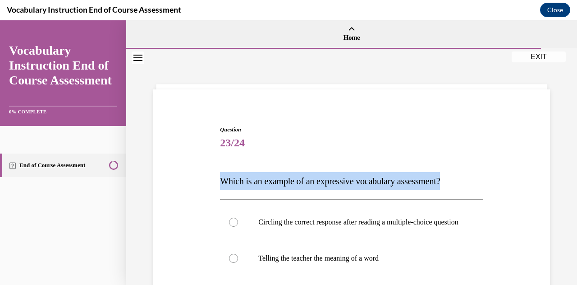
drag, startPoint x: 220, startPoint y: 51, endPoint x: 464, endPoint y: 183, distance: 277.3
click at [464, 183] on p "Which is an example of an expressive vocabulary assessment?" at bounding box center [351, 181] width 263 height 18
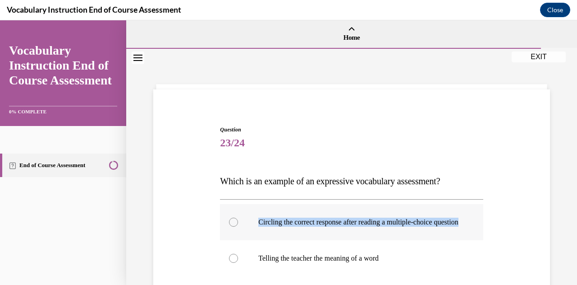
drag, startPoint x: 293, startPoint y: 230, endPoint x: 256, endPoint y: 219, distance: 38.5
click at [256, 219] on label "Circling the correct response after reading a multiple-choice question" at bounding box center [351, 222] width 263 height 36
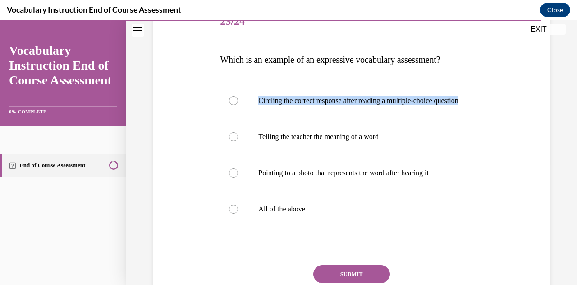
scroll to position [122, 0]
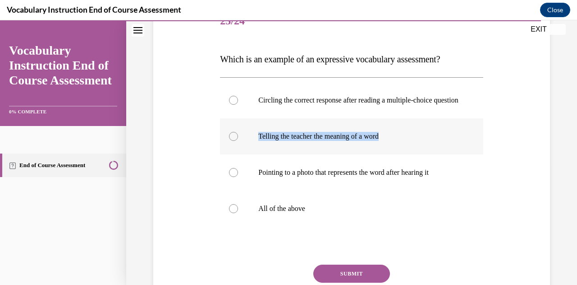
drag, startPoint x: 394, startPoint y: 138, endPoint x: 256, endPoint y: 133, distance: 138.6
click at [256, 133] on label "Telling the teacher the meaning of a word" at bounding box center [351, 136] width 263 height 36
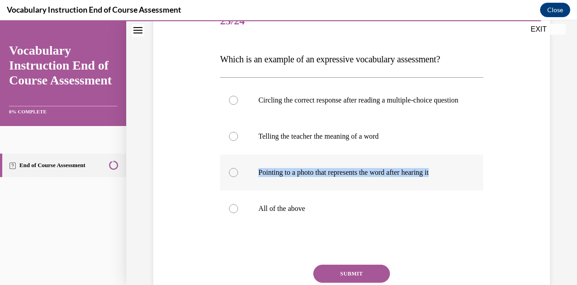
drag, startPoint x: 258, startPoint y: 180, endPoint x: 455, endPoint y: 189, distance: 196.9
click at [455, 189] on label "Pointing to a photo that represents the word after hearing it" at bounding box center [351, 172] width 263 height 36
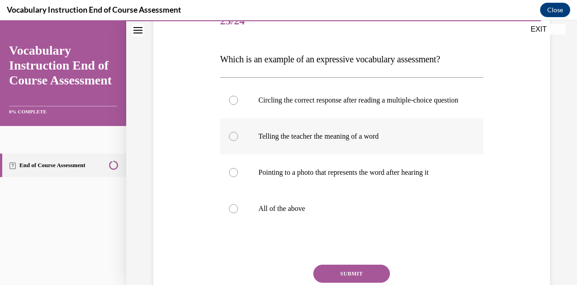
click at [231, 141] on div at bounding box center [233, 136] width 9 height 9
click at [231, 141] on input "Telling the teacher the meaning of a word" at bounding box center [233, 136] width 9 height 9
radio input "true"
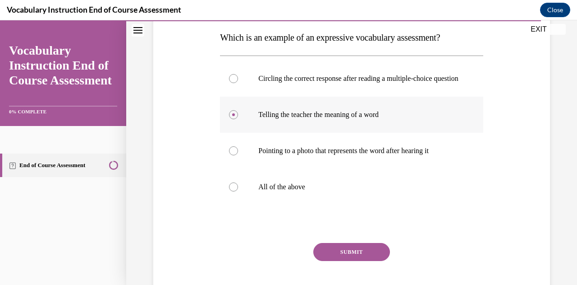
scroll to position [151, 0]
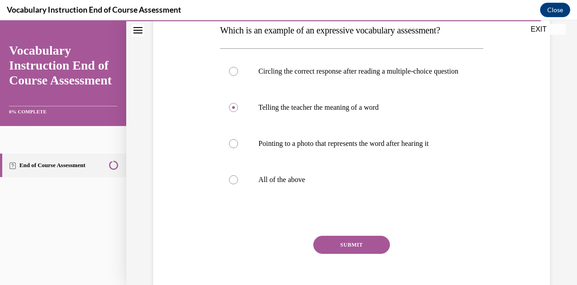
click at [327, 248] on button "SUBMIT" at bounding box center [351, 244] width 77 height 18
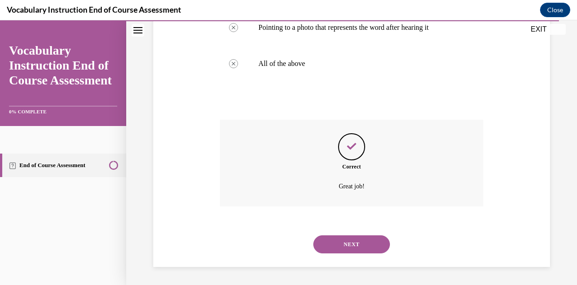
scroll to position [275, 0]
click at [328, 248] on button "NEXT" at bounding box center [351, 244] width 77 height 18
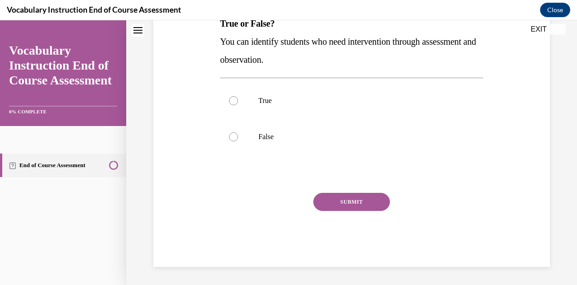
scroll to position [0, 0]
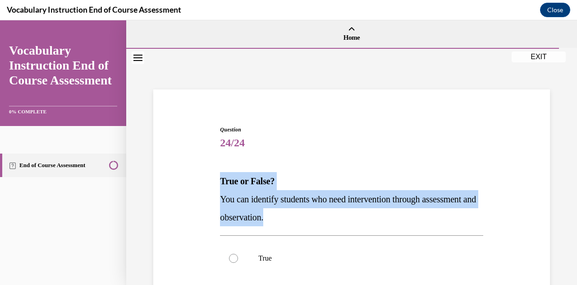
drag, startPoint x: 217, startPoint y: 179, endPoint x: 333, endPoint y: 222, distance: 123.7
click at [333, 222] on div "Question 24/24 True or False? You can identify students who need intervention t…" at bounding box center [351, 268] width 267 height 312
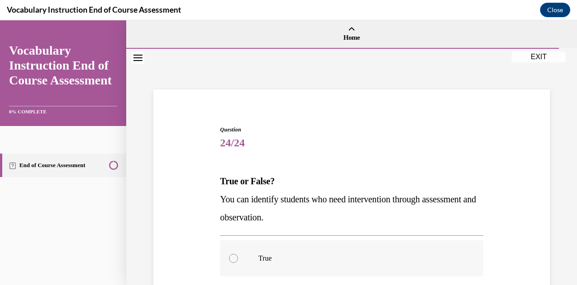
click at [232, 254] on div at bounding box center [233, 257] width 9 height 9
click at [232, 254] on input "True" at bounding box center [233, 257] width 9 height 9
radio input "true"
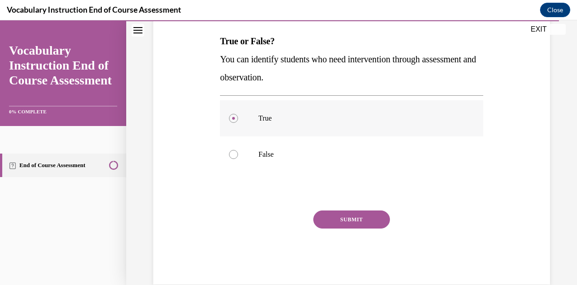
scroll to position [140, 0]
click at [328, 219] on button "SUBMIT" at bounding box center [351, 219] width 77 height 18
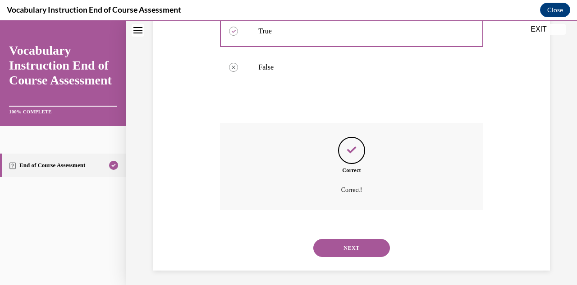
scroll to position [230, 0]
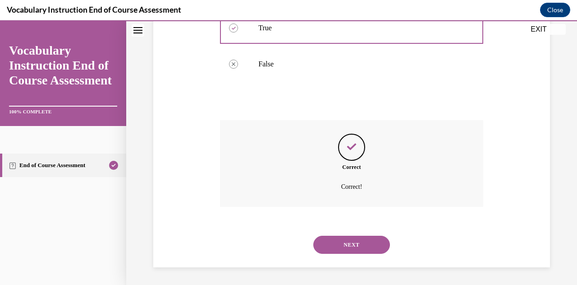
click at [324, 239] on button "NEXT" at bounding box center [351, 244] width 77 height 18
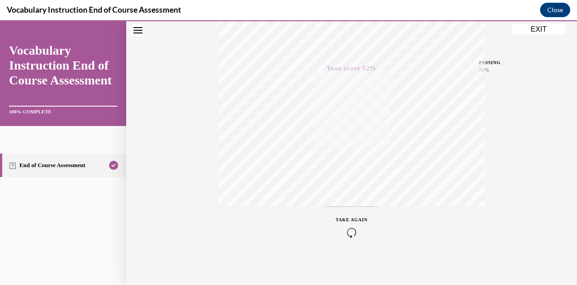
scroll to position [198, 0]
click at [528, 30] on button "EXIT" at bounding box center [539, 29] width 54 height 11
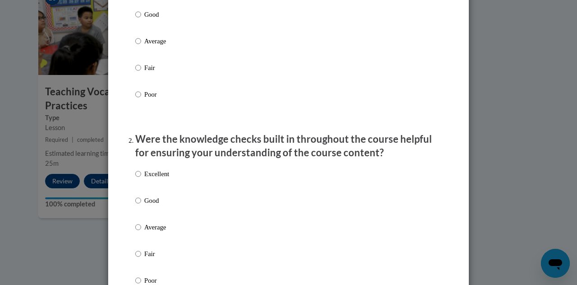
scroll to position [167, 0]
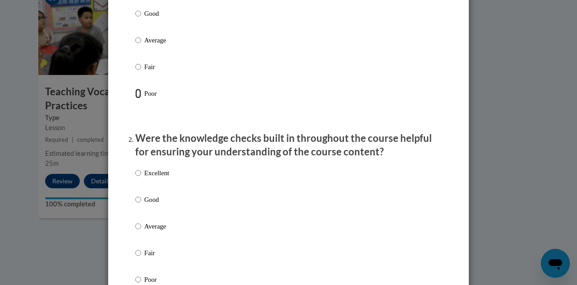
click at [138, 98] on input "Poor" at bounding box center [138, 93] width 6 height 10
radio input "true"
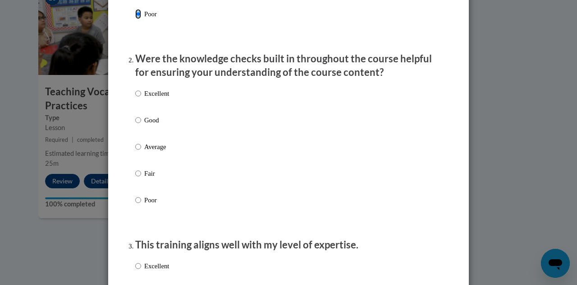
scroll to position [247, 0]
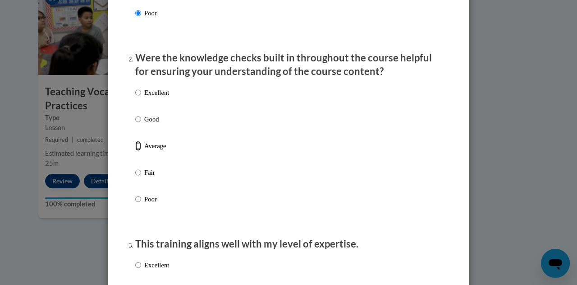
click at [136, 151] on input "Average" at bounding box center [138, 146] width 6 height 10
radio input "true"
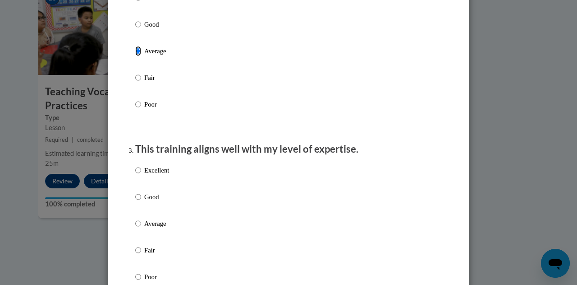
scroll to position [354, 0]
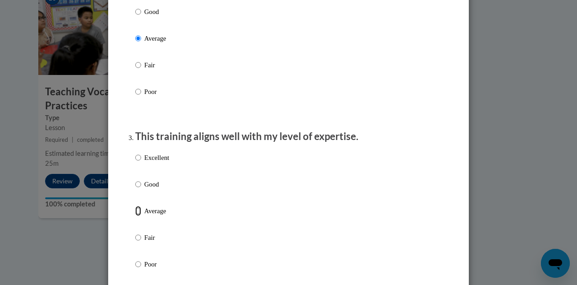
click at [136, 216] on input "Average" at bounding box center [138, 211] width 6 height 10
radio input "true"
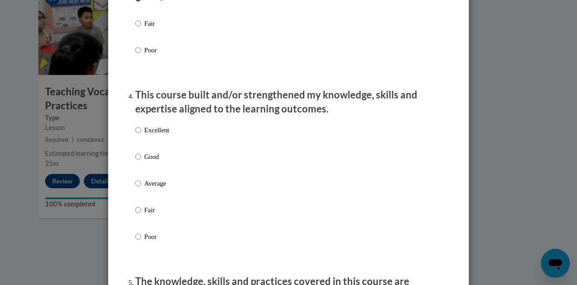
scroll to position [604, 0]
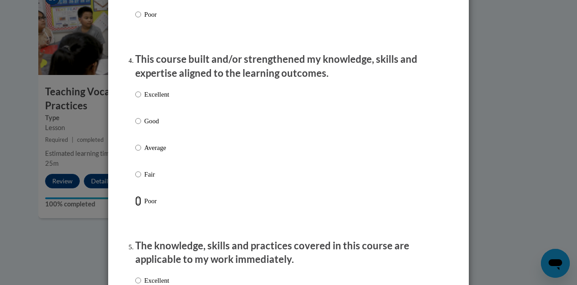
click at [135, 206] on input "Poor" at bounding box center [138, 201] width 6 height 10
radio input "true"
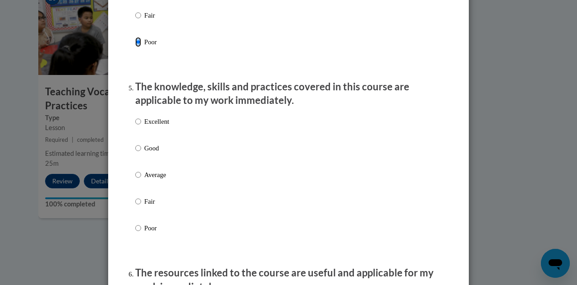
scroll to position [768, 0]
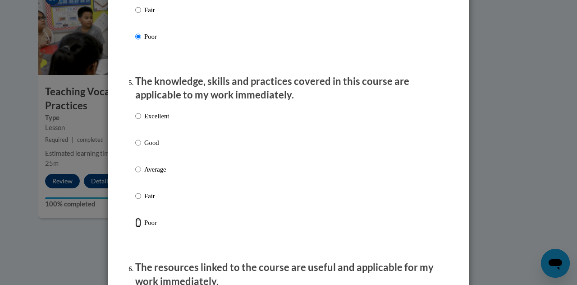
click at [136, 227] on input "Poor" at bounding box center [138, 222] width 6 height 10
radio input "true"
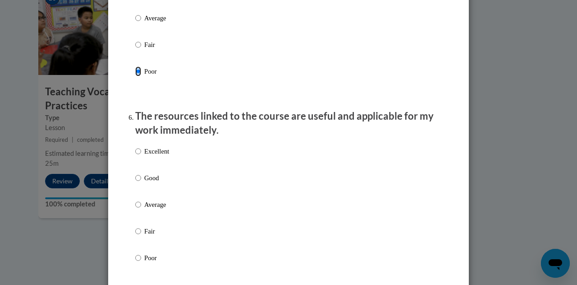
scroll to position [919, 0]
click at [135, 262] on input "Poor" at bounding box center [138, 258] width 6 height 10
radio input "true"
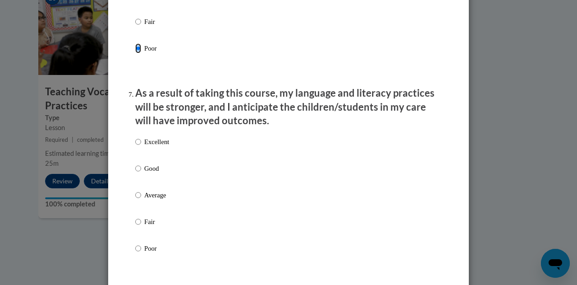
scroll to position [1131, 0]
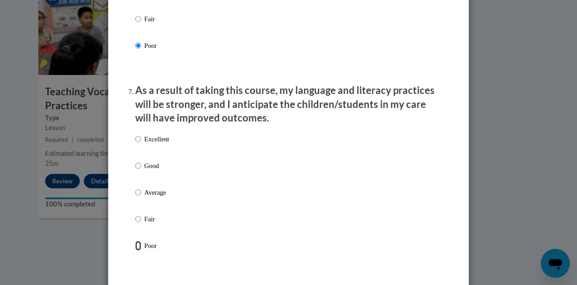
click at [135, 250] on input "Poor" at bounding box center [138, 245] width 6 height 10
radio input "true"
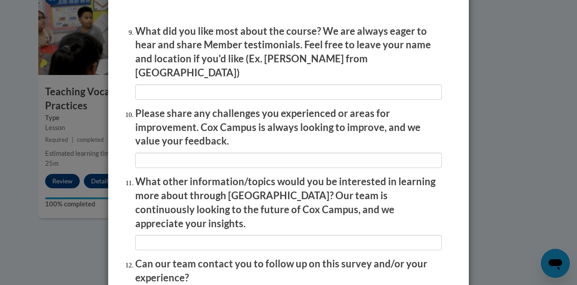
scroll to position [1591, 0]
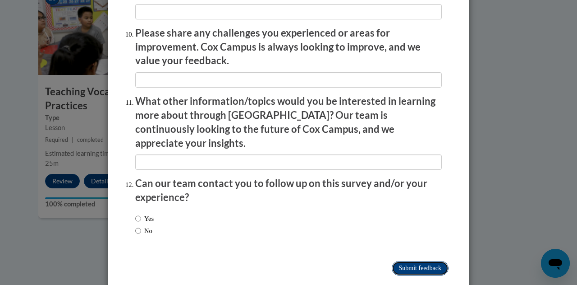
click at [395, 261] on input "Submit feedback" at bounding box center [420, 268] width 57 height 14
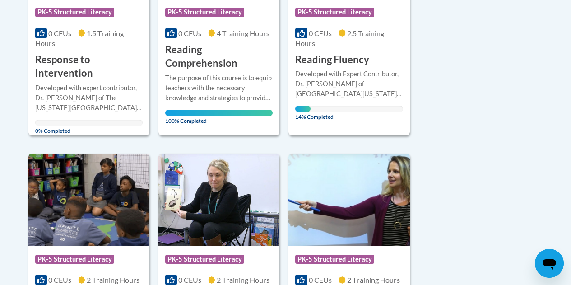
scroll to position [579, 0]
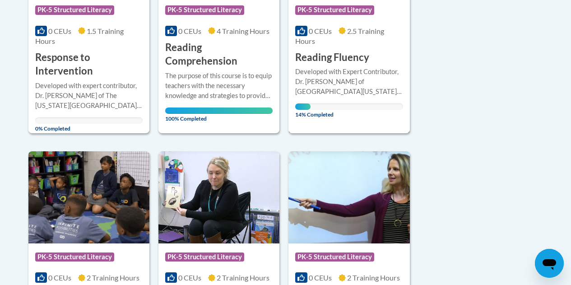
drag, startPoint x: 332, startPoint y: 92, endPoint x: 317, endPoint y: 80, distance: 19.5
click at [317, 80] on div "Developed with Expert Contributor, [PERSON_NAME] of [GEOGRAPHIC_DATA][US_STATE]…" at bounding box center [348, 82] width 107 height 30
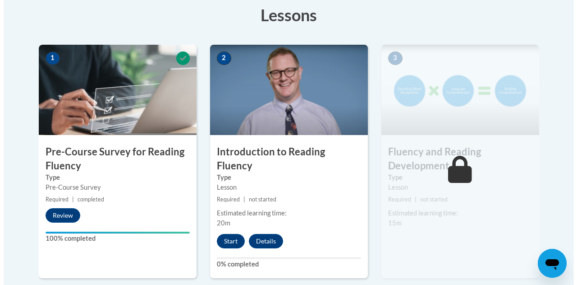
scroll to position [259, 0]
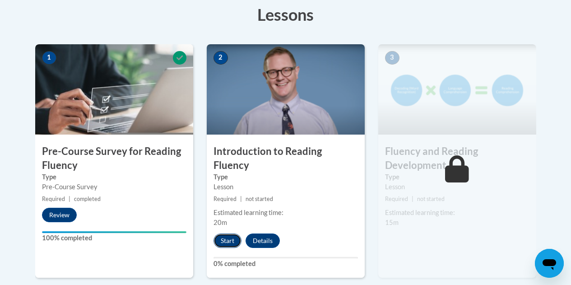
click at [228, 233] on button "Start" at bounding box center [227, 240] width 28 height 14
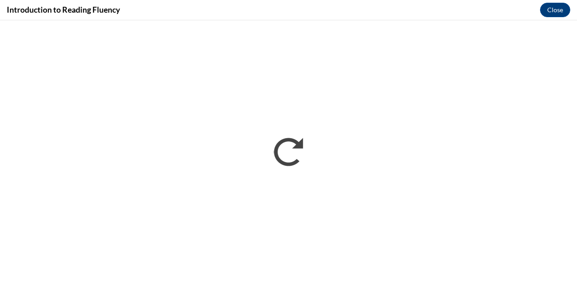
scroll to position [0, 0]
